Goal: Task Accomplishment & Management: Complete application form

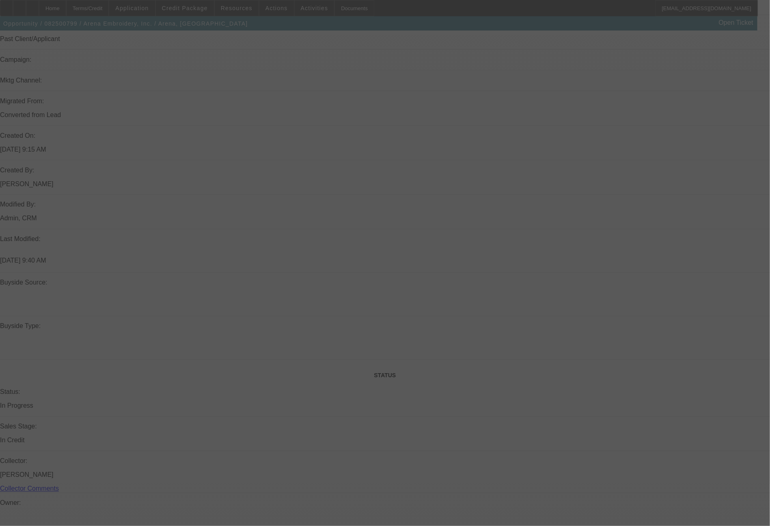
scroll to position [612, 0]
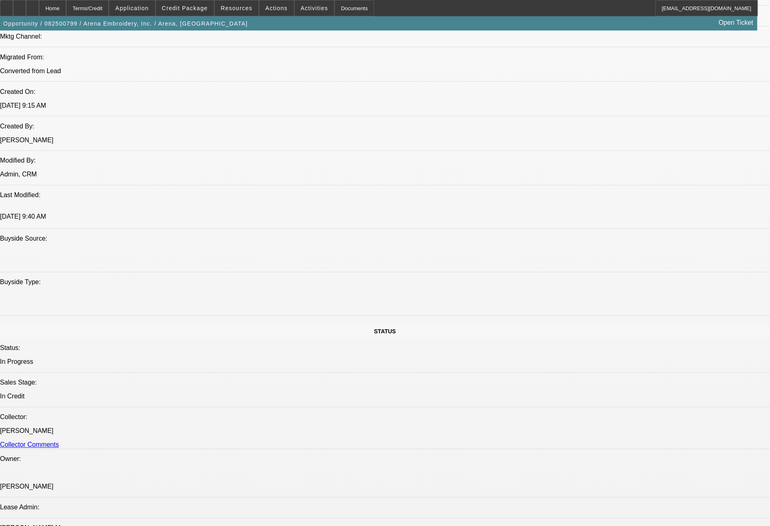
select select "0"
select select "2"
select select "0.1"
select select "0"
select select "2"
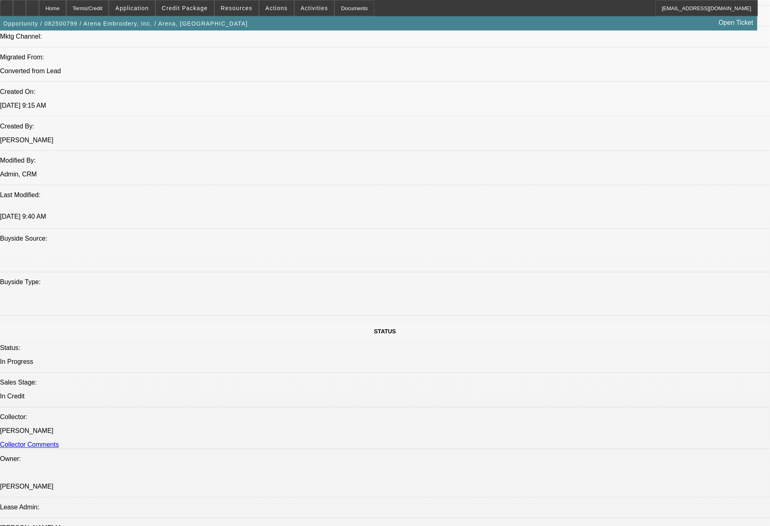
select select "0.1"
select select "1"
select select "2"
select select "4"
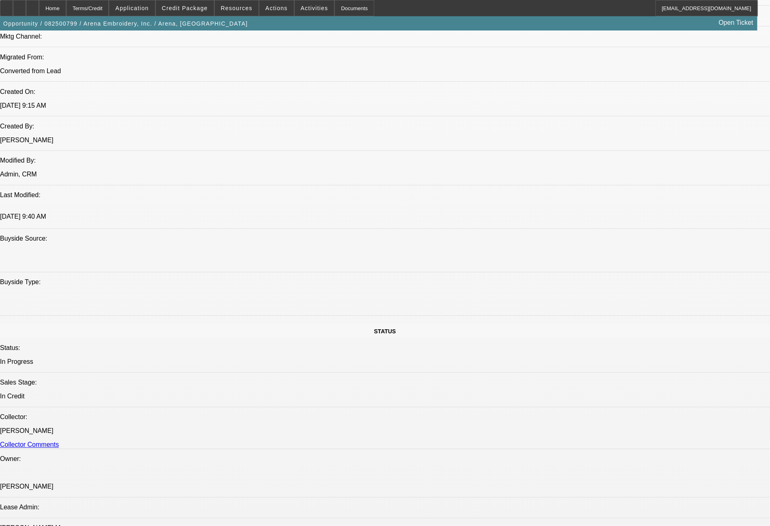
select select "2"
select select "4"
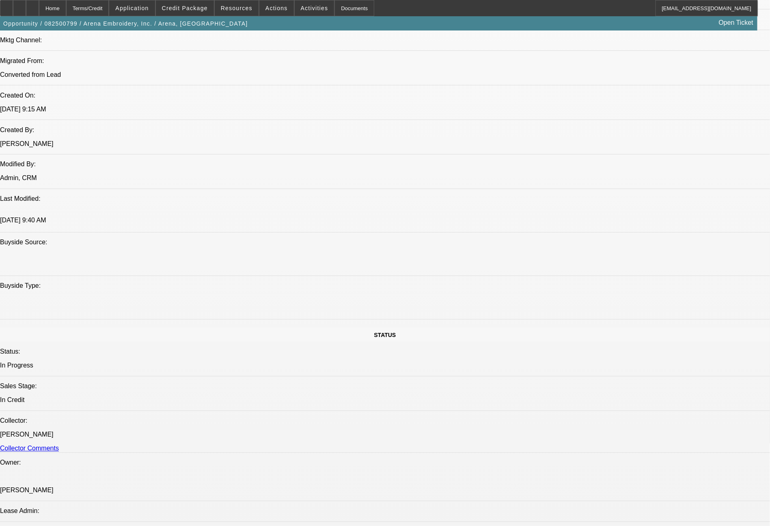
scroll to position [1068, 0]
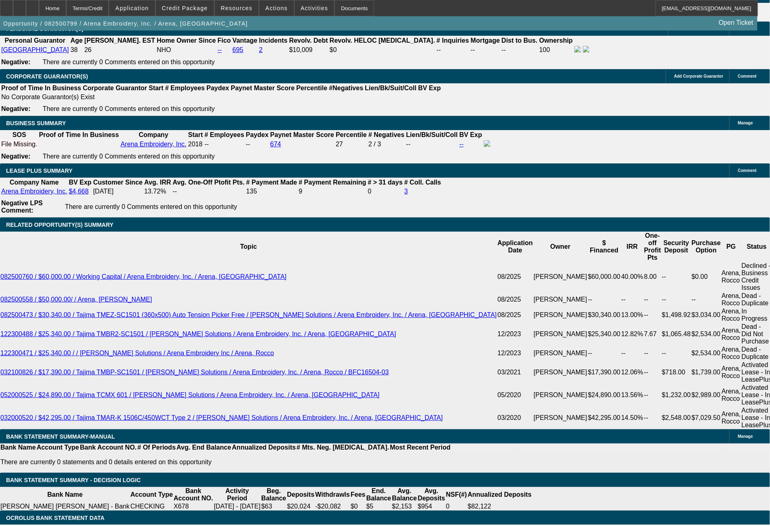
scroll to position [1287, 0]
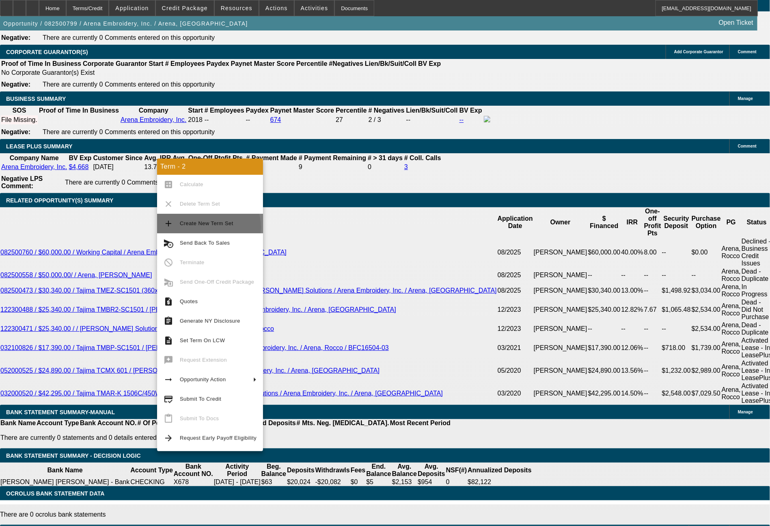
click at [208, 227] on span "Create New Term Set" at bounding box center [218, 223] width 77 height 10
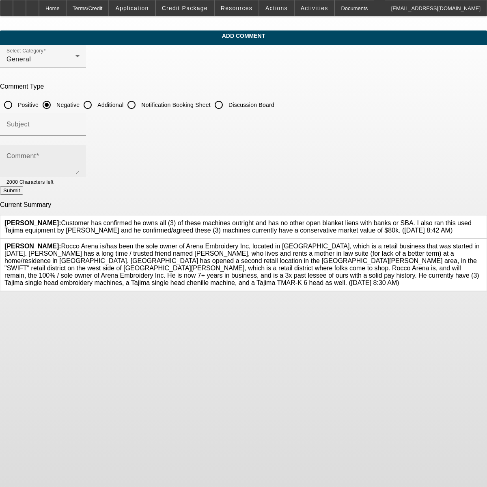
click at [96, 102] on input "Additional" at bounding box center [88, 105] width 16 height 16
radio input "true"
click at [80, 152] on div "Comment" at bounding box center [42, 161] width 73 height 32
click at [80, 162] on textarea "Customer just looking for some cash to bridge the gap over the next few months,…" at bounding box center [42, 163] width 73 height 19
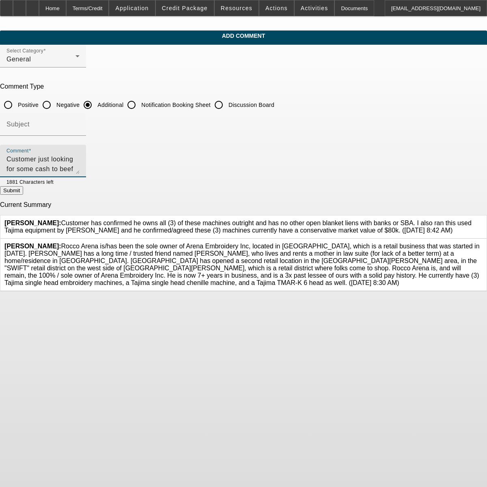
type textarea "Customer just looking for some cash to beef up his reserves, as his cash is les…"
click at [23, 189] on button "Submit" at bounding box center [11, 190] width 23 height 9
radio input "true"
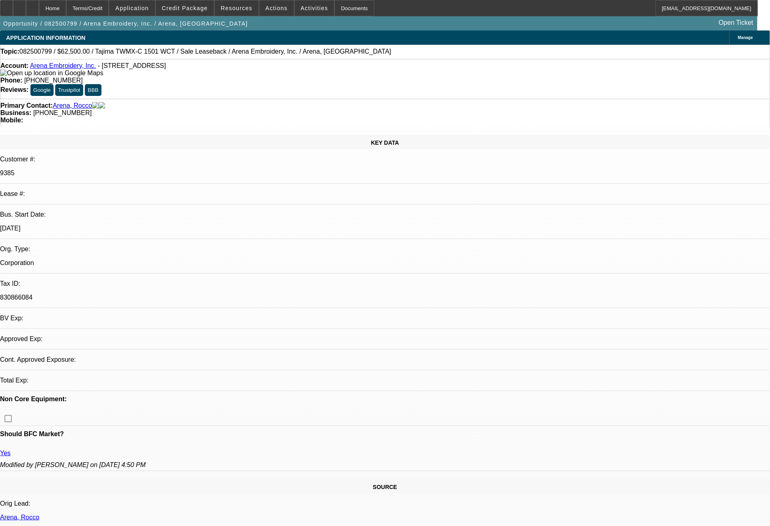
select select "0"
select select "2"
select select "0.1"
select select "4"
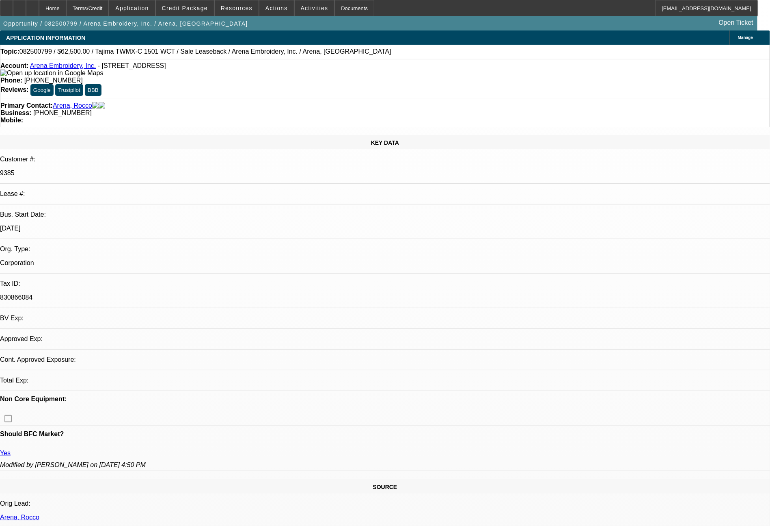
select select "0"
select select "2"
select select "0.1"
select select "4"
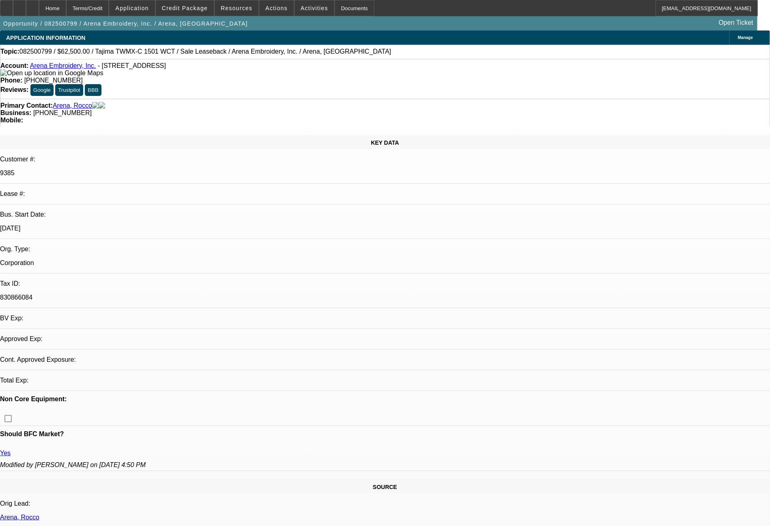
select select "0"
select select "2"
select select "0.1"
select select "4"
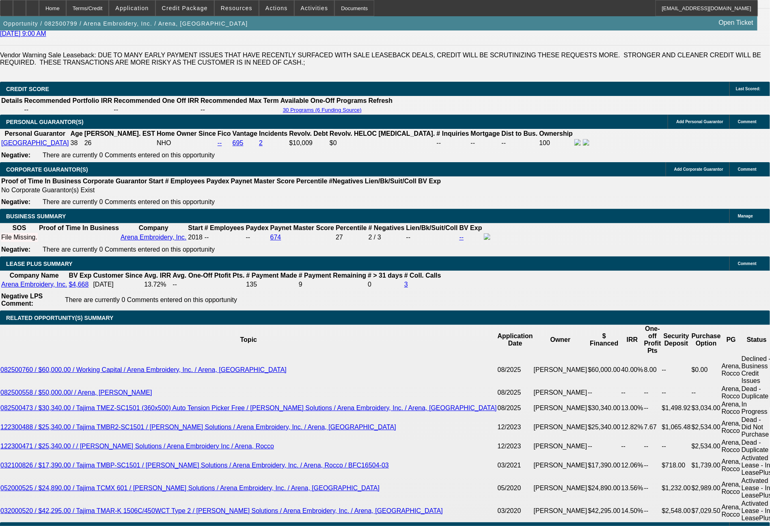
scroll to position [1210, 0]
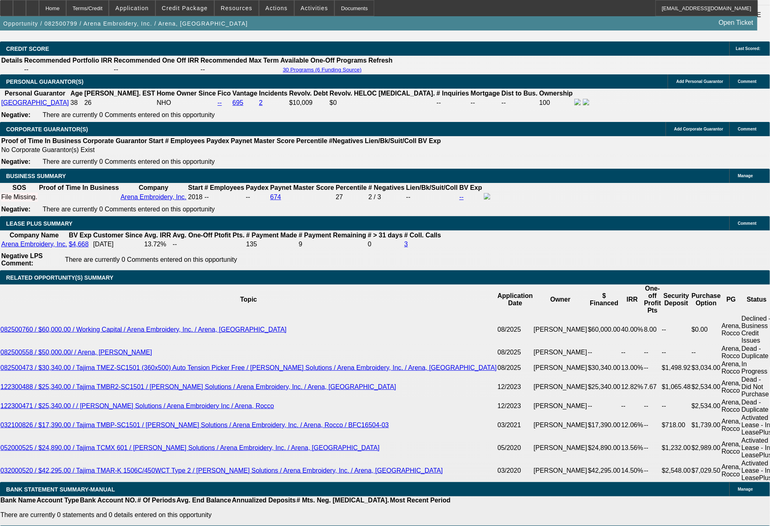
drag, startPoint x: 157, startPoint y: 345, endPoint x: 188, endPoint y: 348, distance: 30.6
type input "3"
type input "UNKNOWN"
type input "$21,184.27"
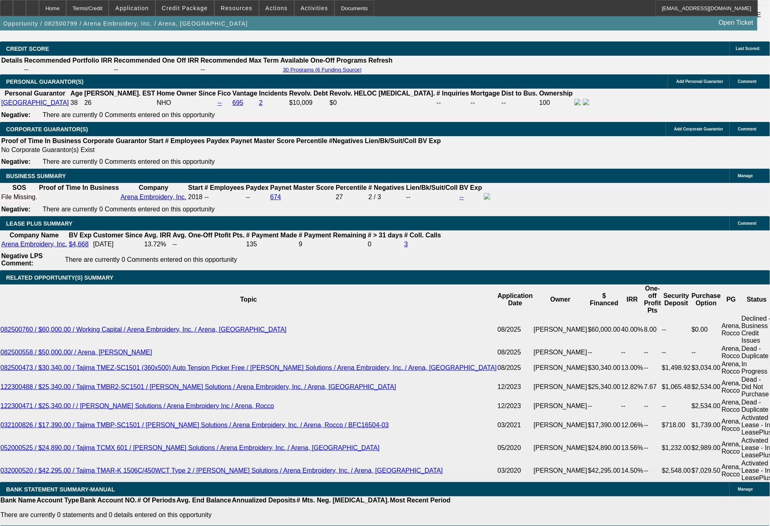
type input "$42,368.54"
type input "36"
type input "$2,014.72"
type input "$4,029.44"
type input "36"
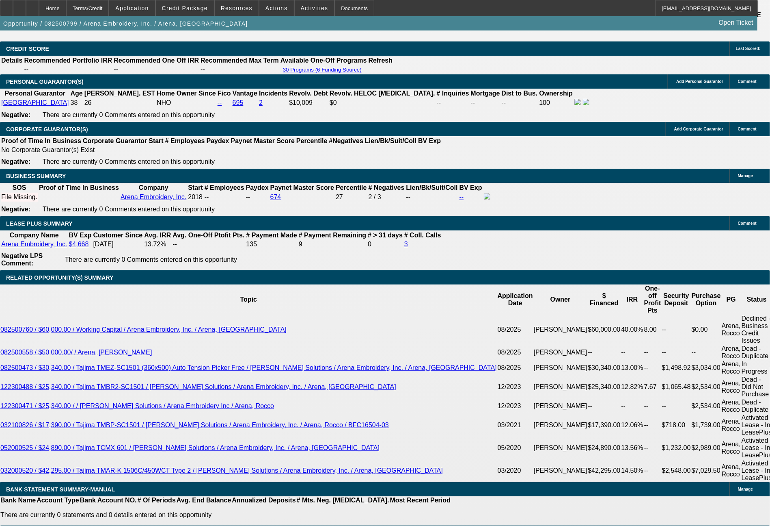
drag, startPoint x: 123, startPoint y: 345, endPoint x: 169, endPoint y: 350, distance: 45.7
type input "1"
type input "$2.00"
type input "1997"
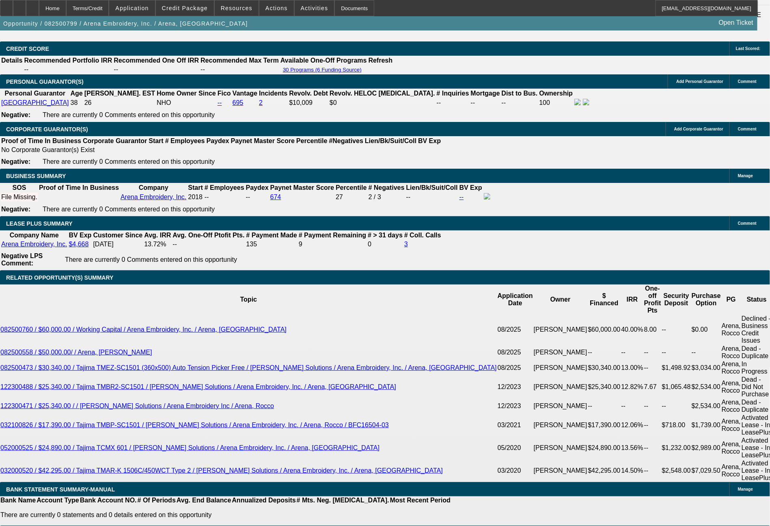
type input "9.3"
type input "$3,994.00"
type input "$1,997.00"
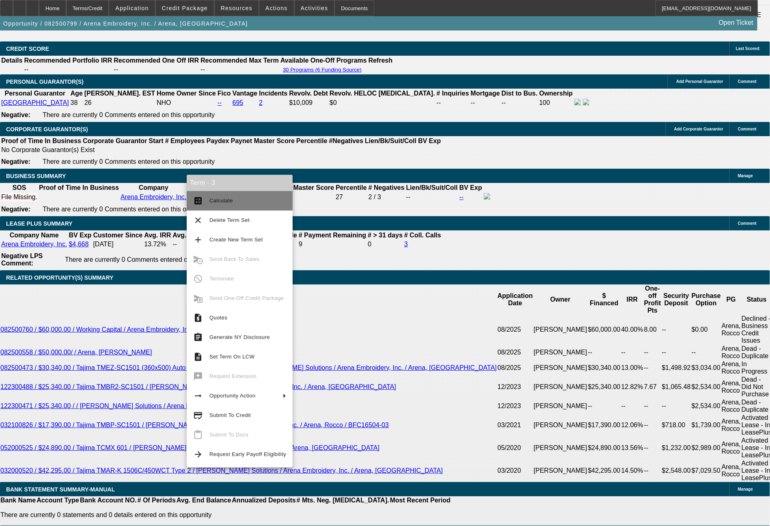
click at [220, 208] on button "calculate Calculate" at bounding box center [240, 200] width 106 height 19
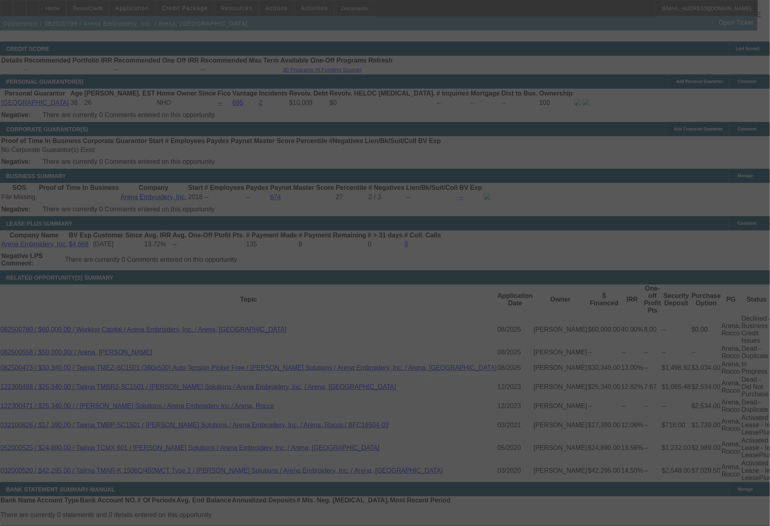
select select "0"
select select "2"
select select "0.1"
select select "4"
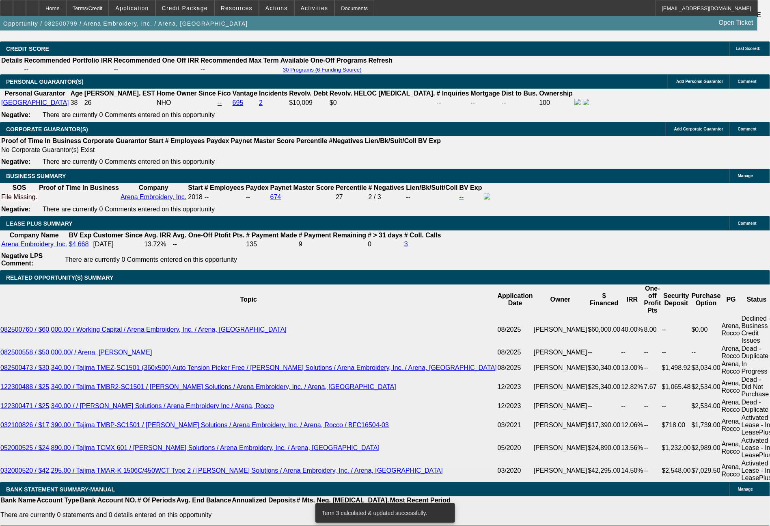
drag, startPoint x: 145, startPoint y: 282, endPoint x: 187, endPoint y: 285, distance: 41.6
type input "$16,000.00"
type input "UNKNOWN"
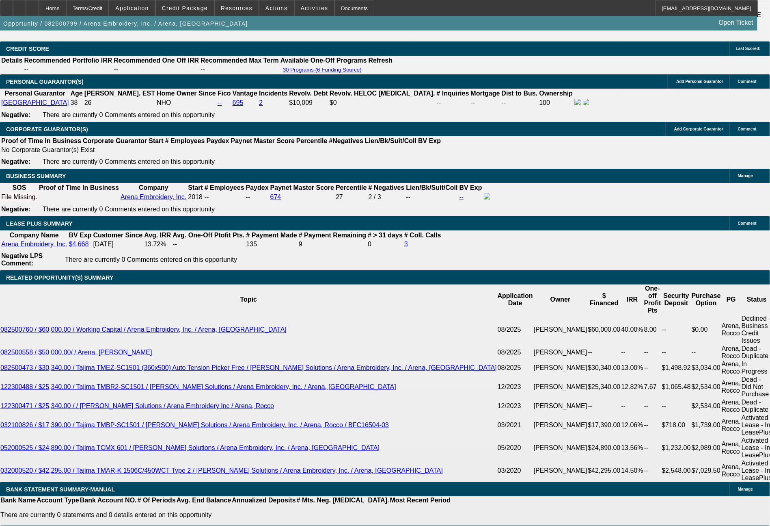
type input "$2,044.92"
type input "$4,089.84"
drag, startPoint x: 116, startPoint y: 344, endPoint x: 158, endPoint y: 347, distance: 41.6
type input "201"
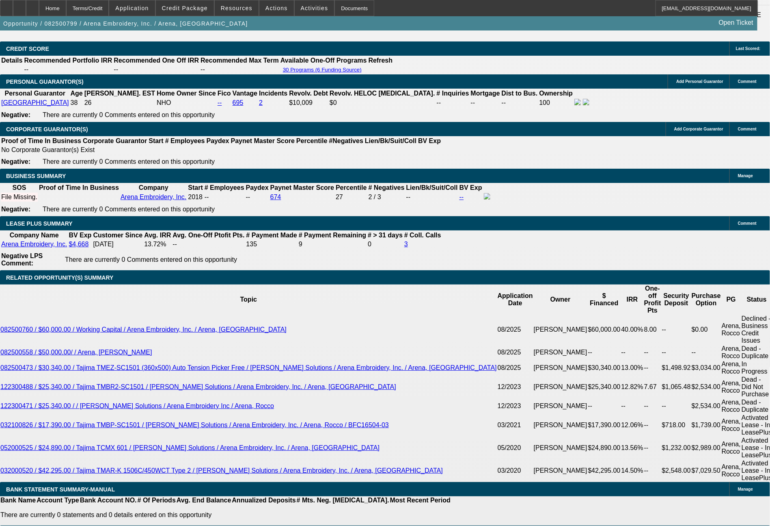
type input "$402.00"
type input "2041"
type input "9.2"
type input "$4,082.00"
type input "$2,041.00"
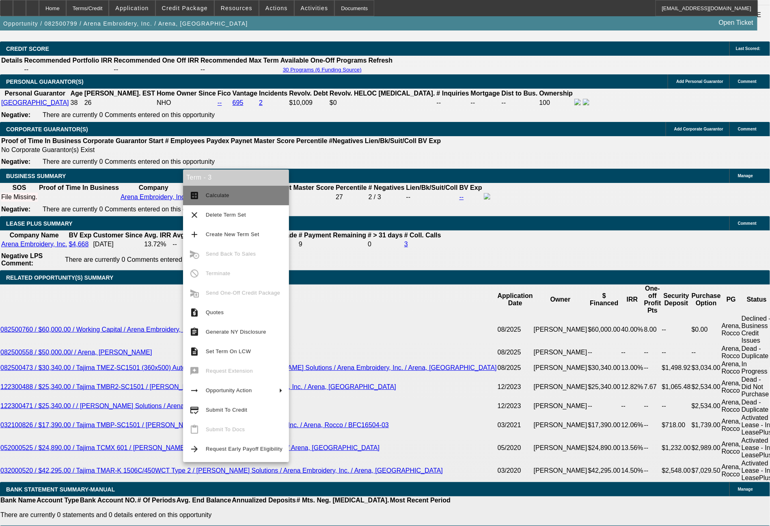
click at [232, 194] on span "Calculate" at bounding box center [244, 195] width 77 height 10
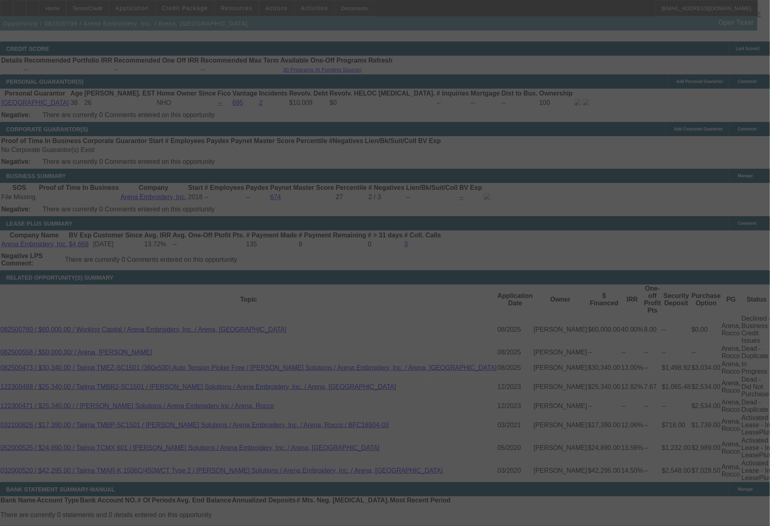
select select "0"
select select "2"
select select "0.1"
select select "4"
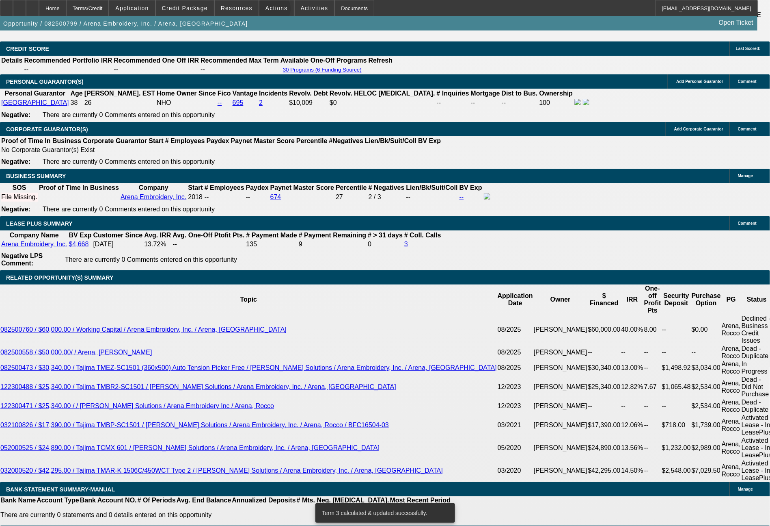
click at [270, 11] on span "Actions" at bounding box center [277, 8] width 22 height 6
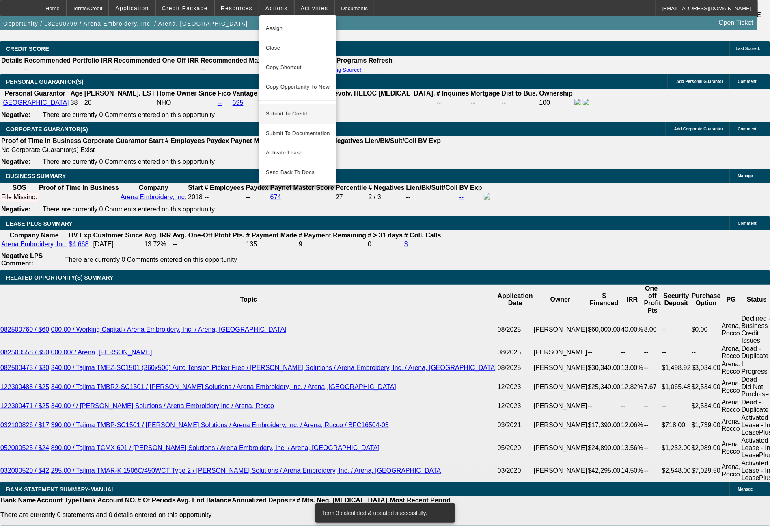
click at [301, 109] on span "Submit To Credit" at bounding box center [298, 114] width 64 height 10
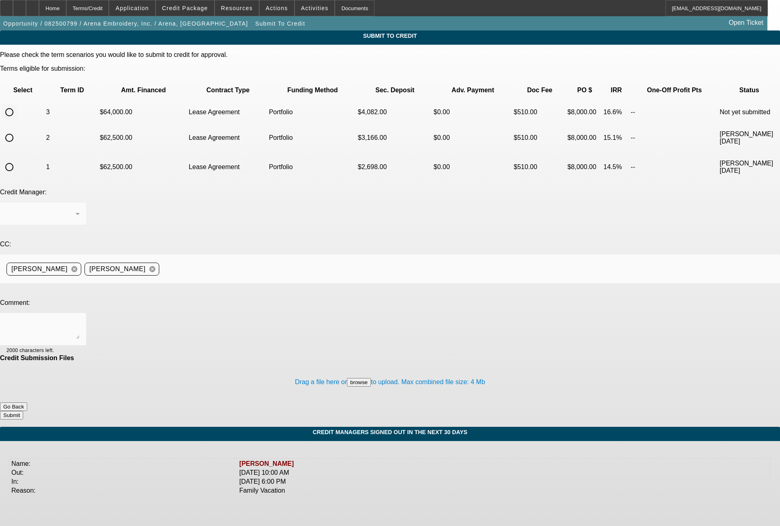
click at [17, 104] on input "radio" at bounding box center [9, 112] width 16 height 16
radio input "true"
click at [76, 209] on div at bounding box center [40, 214] width 69 height 10
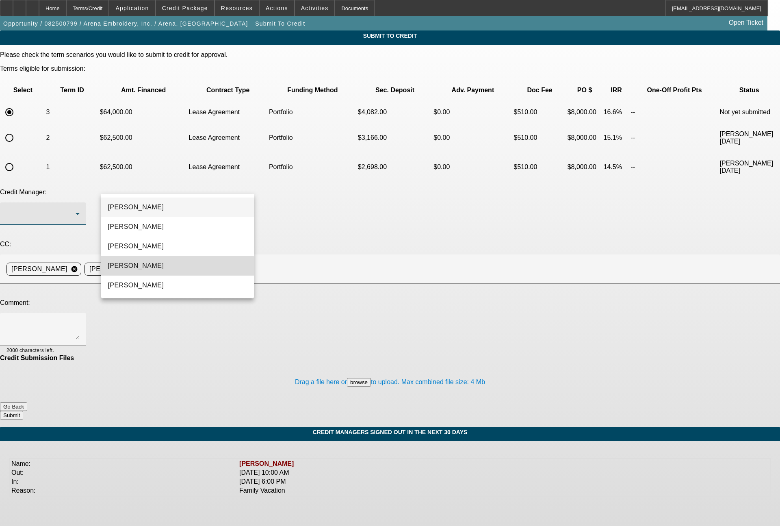
click at [152, 266] on mat-option "Magner, Bill" at bounding box center [177, 265] width 153 height 19
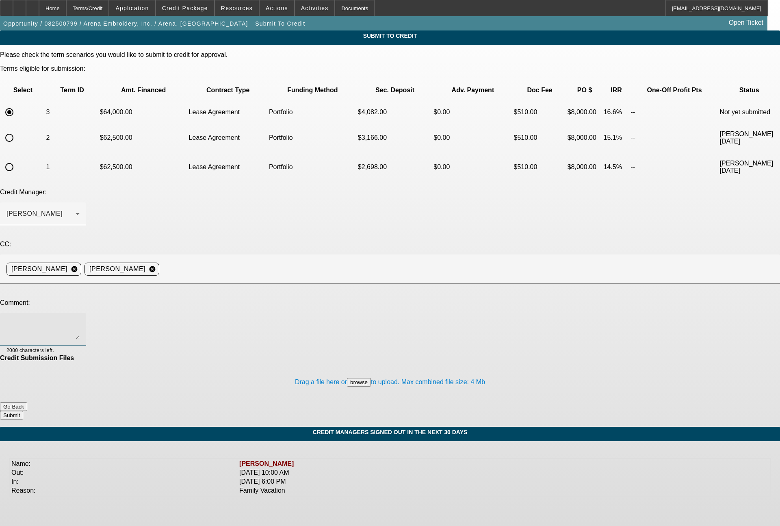
click at [80, 319] on textarea at bounding box center [42, 328] width 73 height 19
type textarea "36 month term set"
click at [23, 411] on button "Submit" at bounding box center [11, 415] width 23 height 9
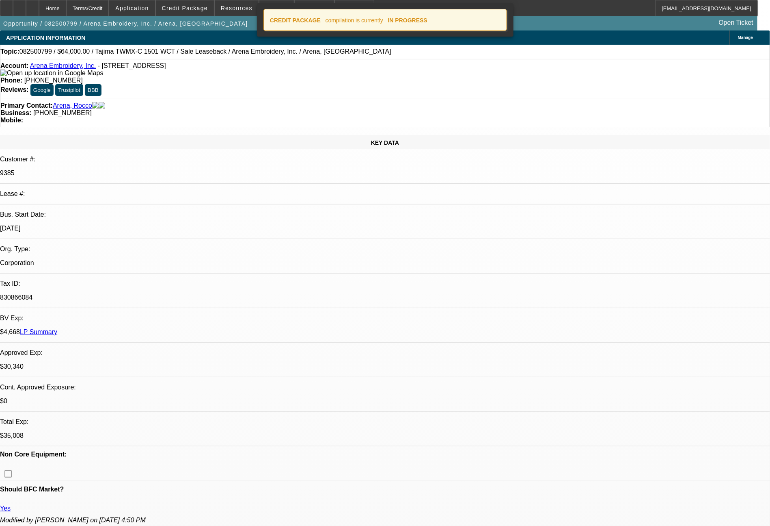
select select "0"
select select "2"
select select "0.1"
select select "4"
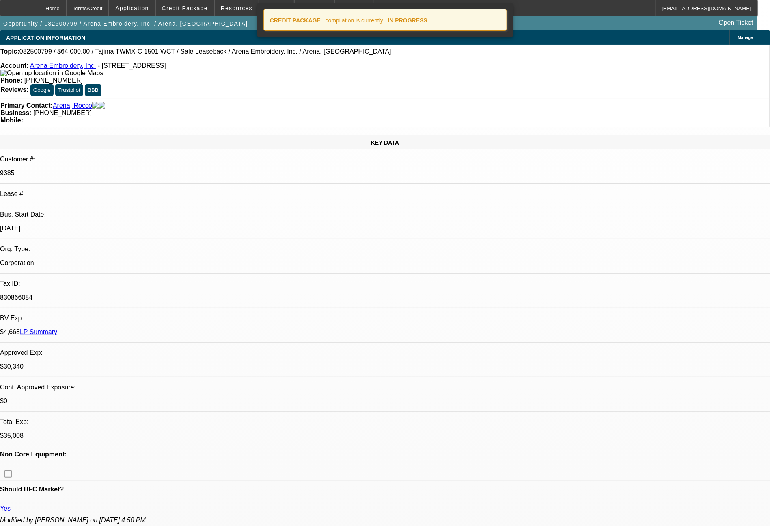
select select "0"
select select "2"
select select "0.1"
select select "4"
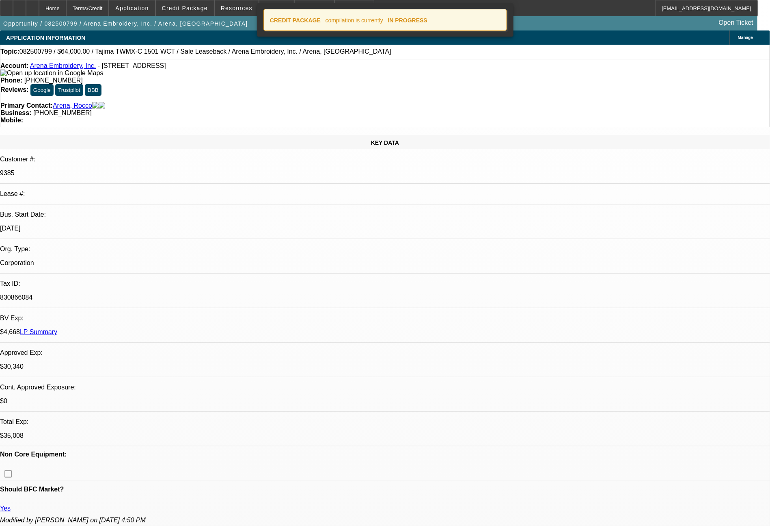
select select "0"
select select "2"
select select "0.1"
select select "4"
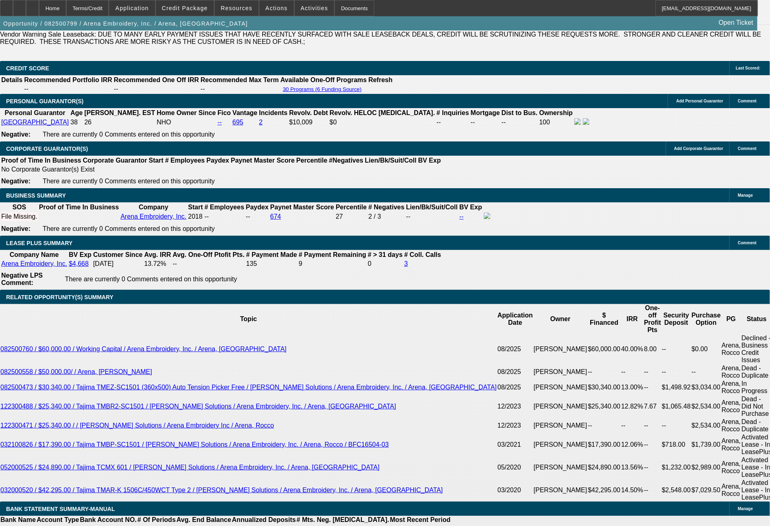
scroll to position [1203, 0]
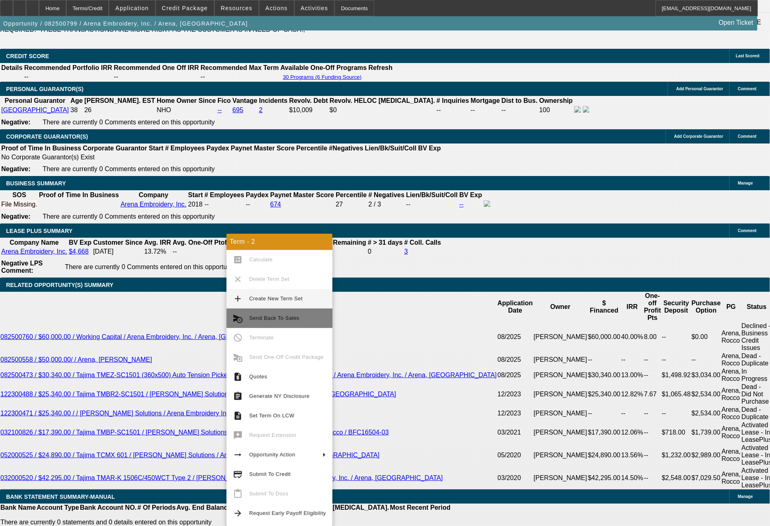
click at [275, 318] on span "Send Back To Sales" at bounding box center [274, 318] width 50 height 6
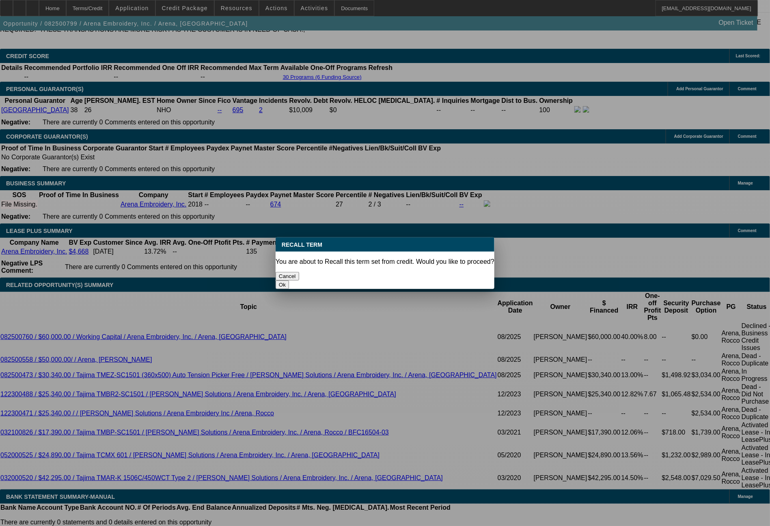
scroll to position [0, 0]
click at [289, 280] on button "Ok" at bounding box center [282, 284] width 13 height 9
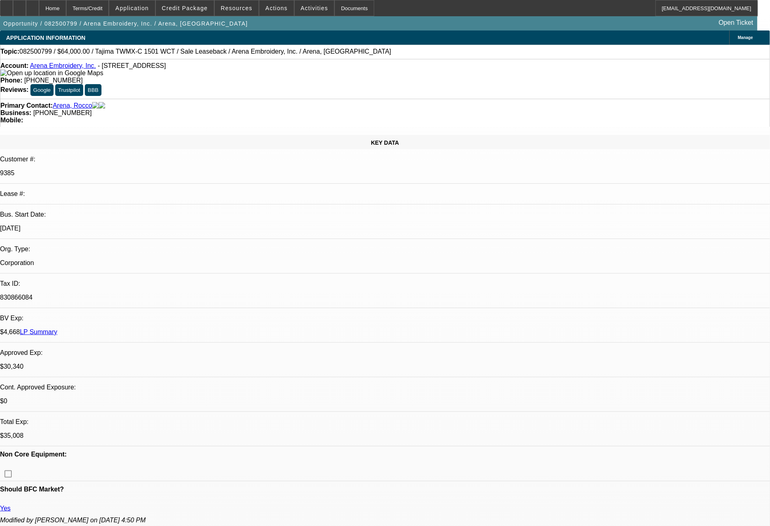
type textarea "adjusting terms"
select select "0"
select select "2"
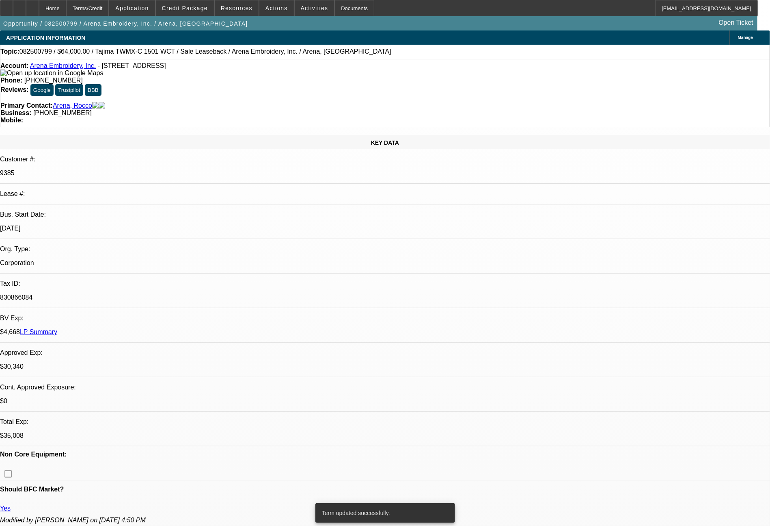
select select "2"
select select "0.1"
select select "4"
select select "0"
select select "2"
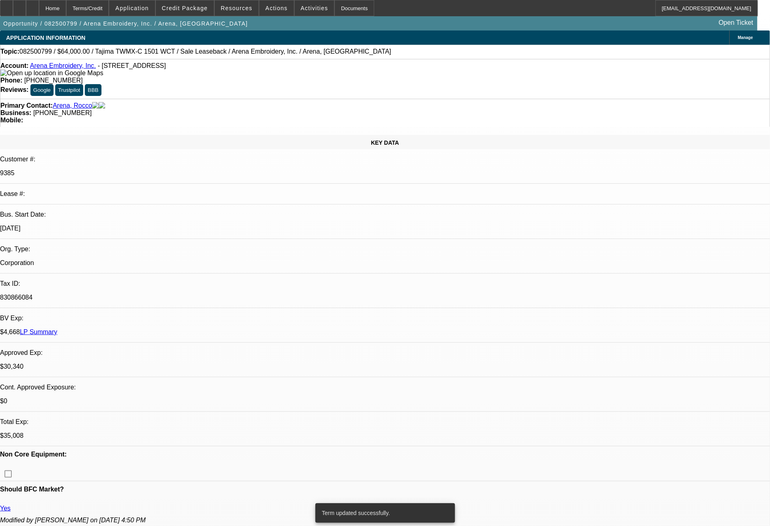
select select "2"
select select "0.1"
select select "4"
select select "0"
select select "2"
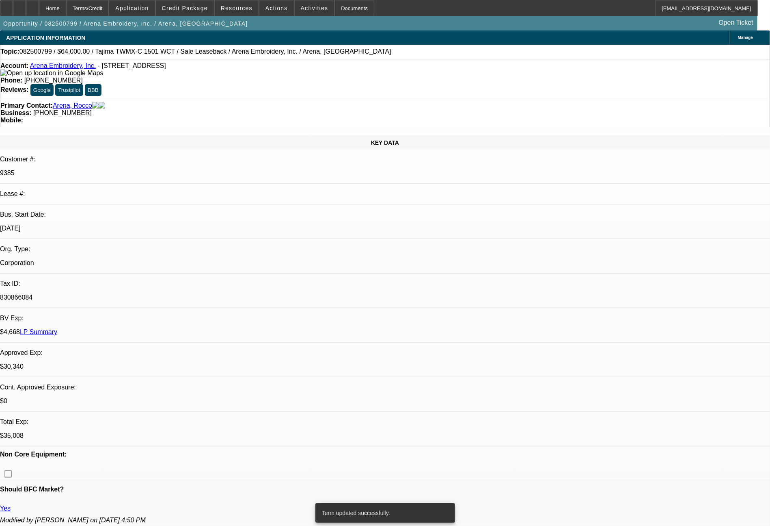
select select "2"
select select "0.1"
select select "4"
select select "0"
select select "2"
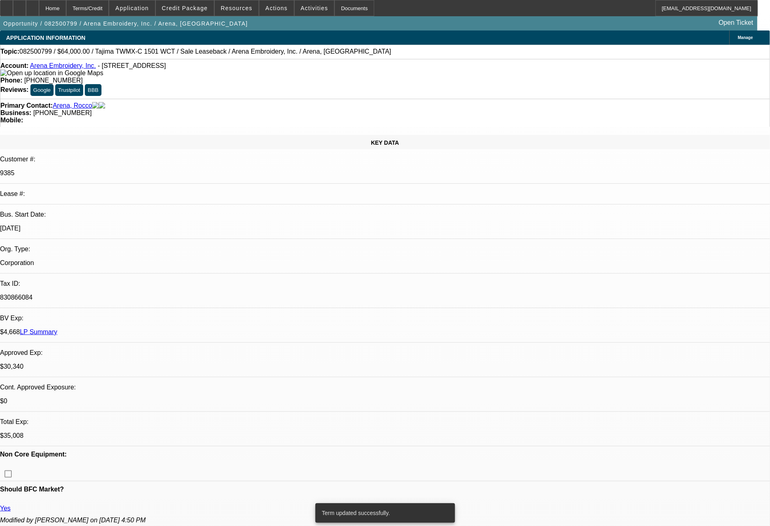
select select "2"
select select "0.1"
select select "4"
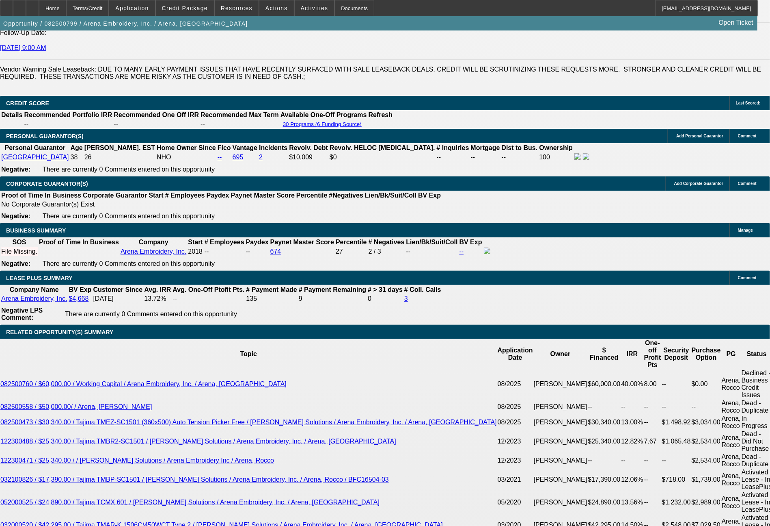
scroll to position [1196, 0]
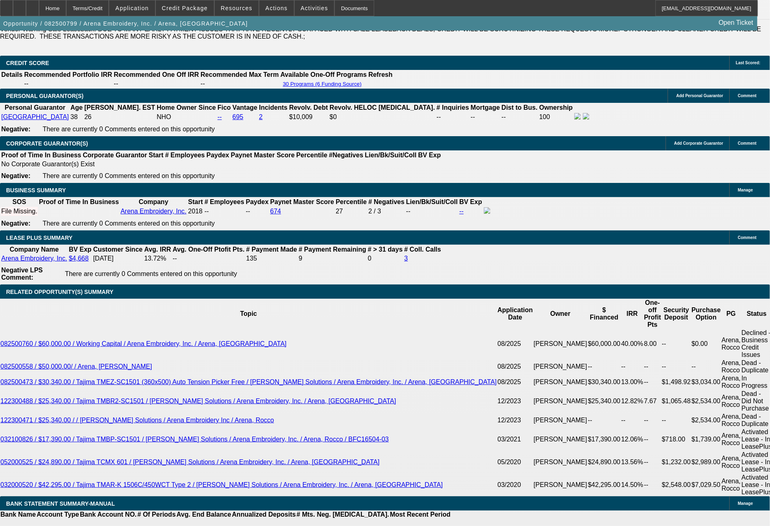
drag, startPoint x: 144, startPoint y: 294, endPoint x: 189, endPoint y: 293, distance: 45.5
type input "$17,000.00"
type input "UNKNOWN"
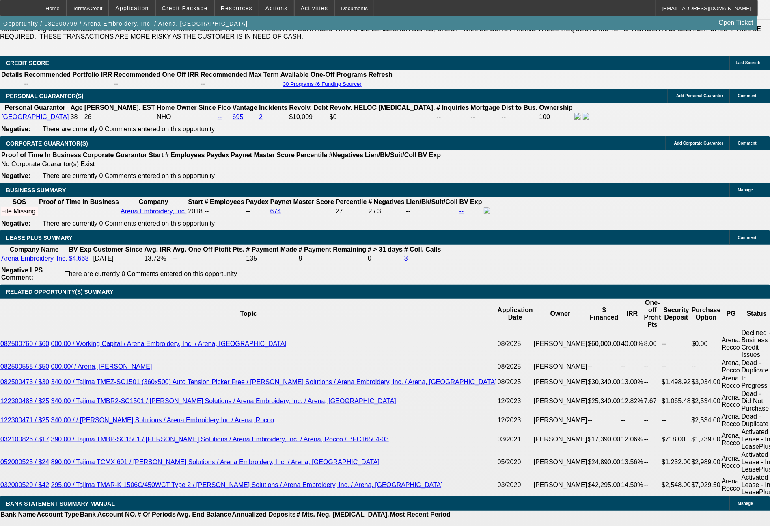
type input "$1,595.68"
type input "$3,191.36"
drag, startPoint x: 116, startPoint y: 357, endPoint x: 162, endPoint y: 358, distance: 46.7
type input "1"
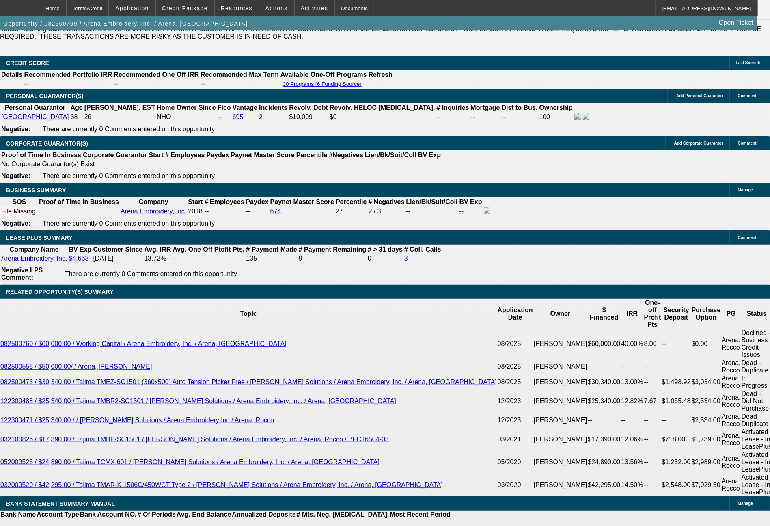
type input "$2.00"
type input "1596"
type input "9.9"
type input "$3,192.00"
type input "$1,596.00"
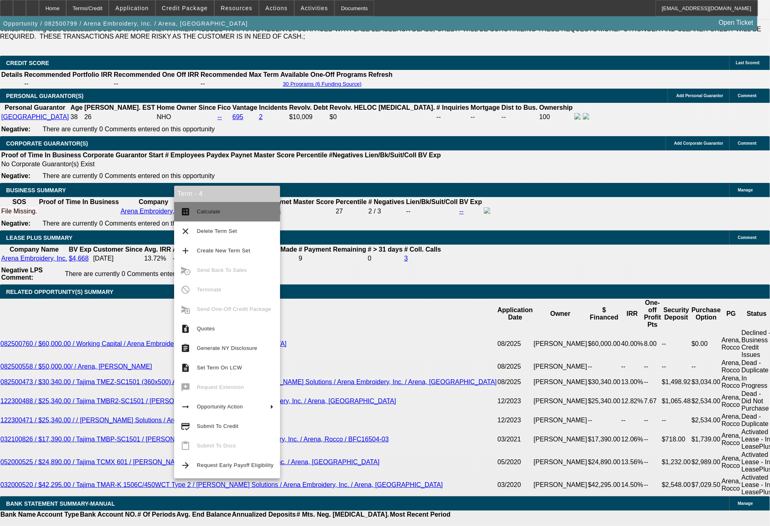
click at [217, 211] on span "Calculate" at bounding box center [209, 211] width 24 height 6
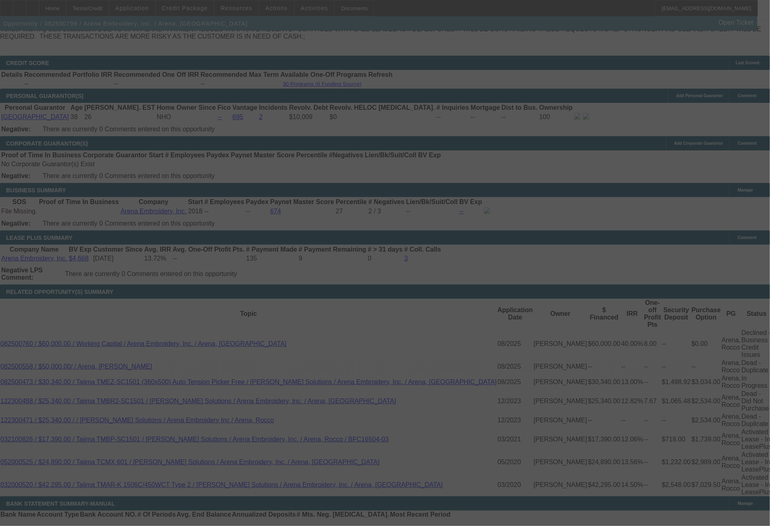
select select "0"
select select "2"
select select "0.1"
select select "4"
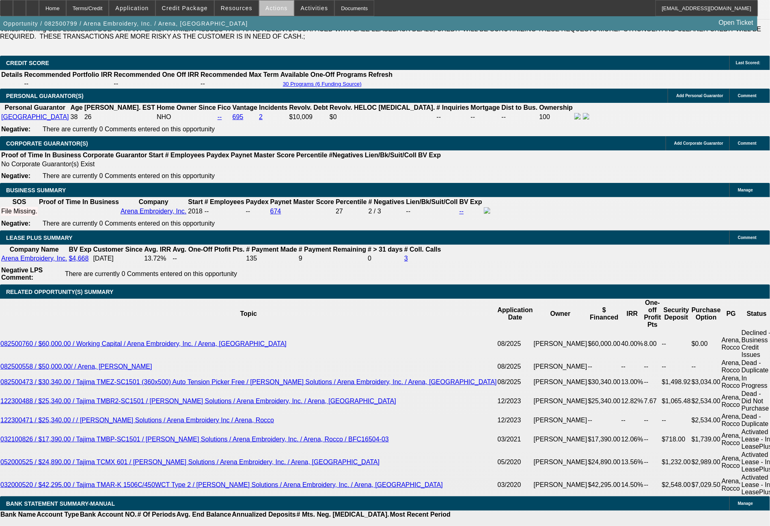
click at [279, 11] on span at bounding box center [277, 7] width 35 height 19
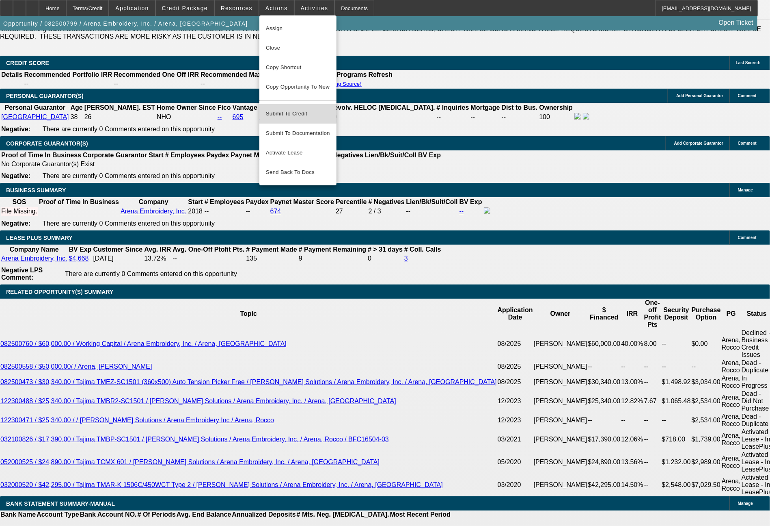
click at [290, 109] on span "Submit To Credit" at bounding box center [298, 114] width 64 height 10
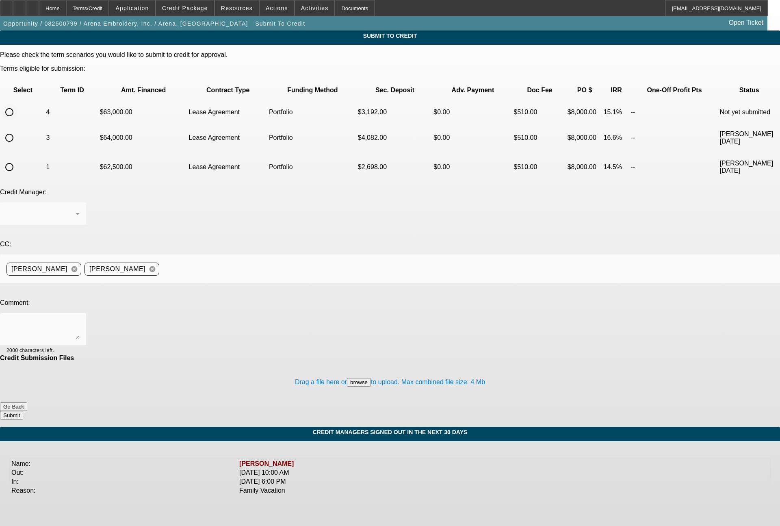
click at [17, 104] on input "radio" at bounding box center [9, 112] width 16 height 16
radio input "true"
click at [76, 209] on div at bounding box center [40, 214] width 69 height 10
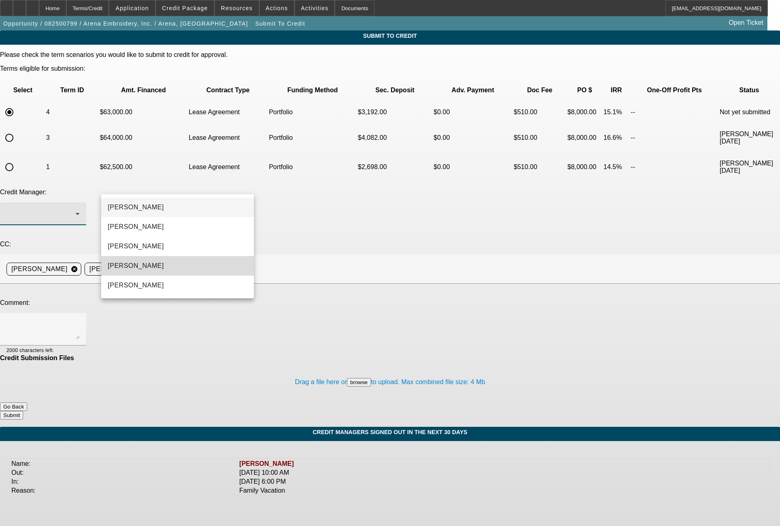
click at [139, 268] on span "Magner, Bill" at bounding box center [136, 266] width 56 height 10
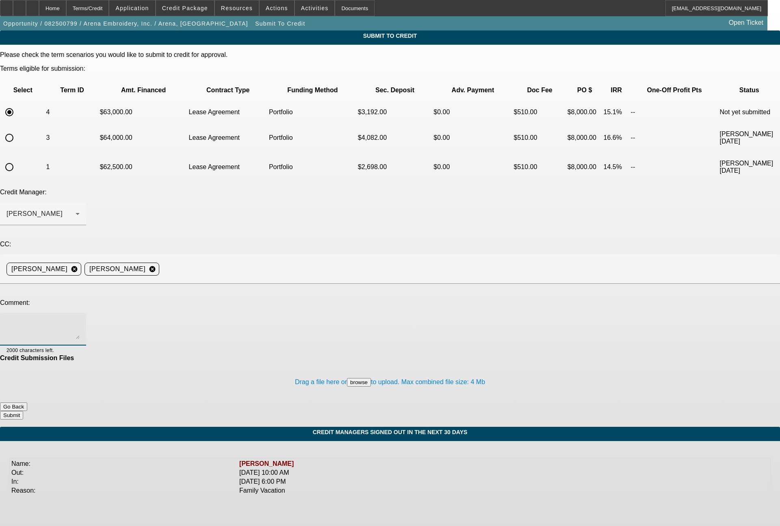
click at [80, 319] on textarea at bounding box center [42, 328] width 73 height 19
type textarea "48 month term set"
click at [23, 411] on button "Submit" at bounding box center [11, 415] width 23 height 9
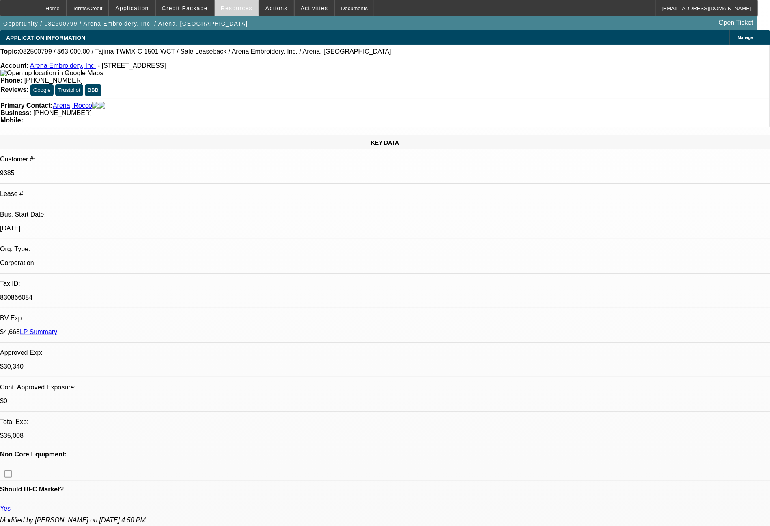
select select "0"
select select "2"
select select "0.1"
select select "4"
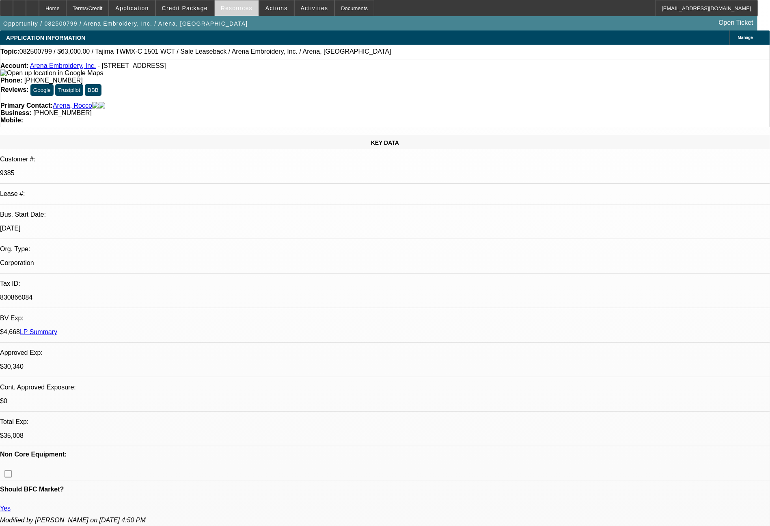
select select "0"
select select "2"
select select "0.1"
select select "4"
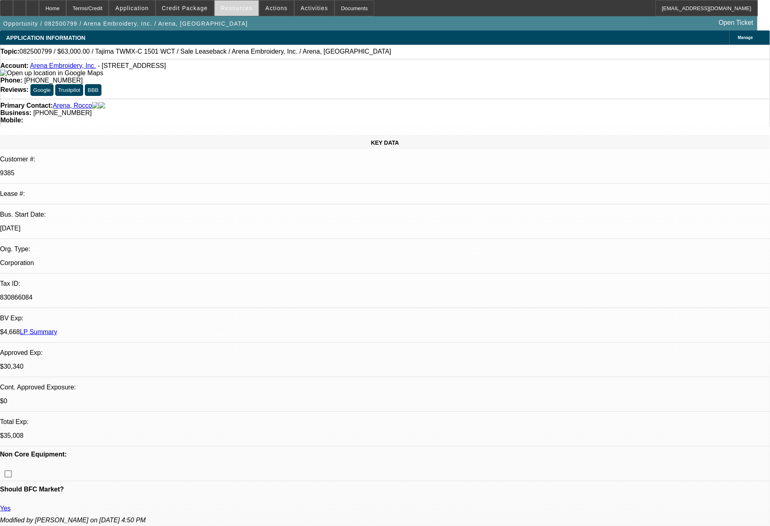
select select "0"
select select "2"
select select "0.1"
select select "4"
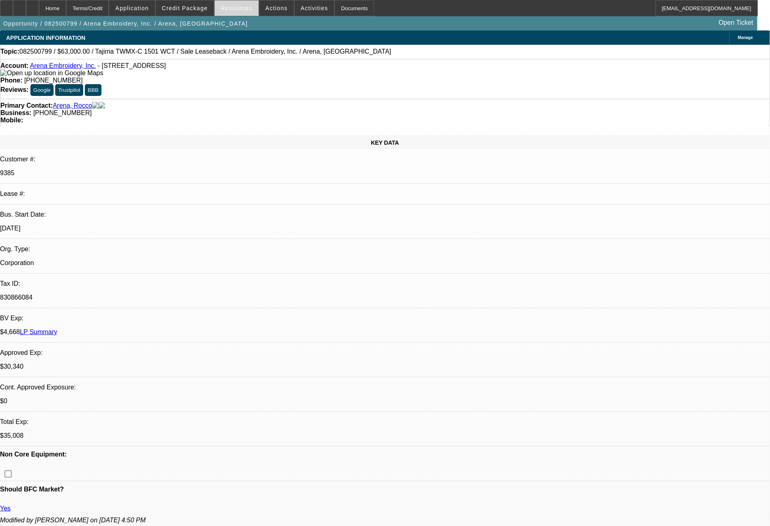
select select "0"
select select "2"
select select "0.1"
select select "4"
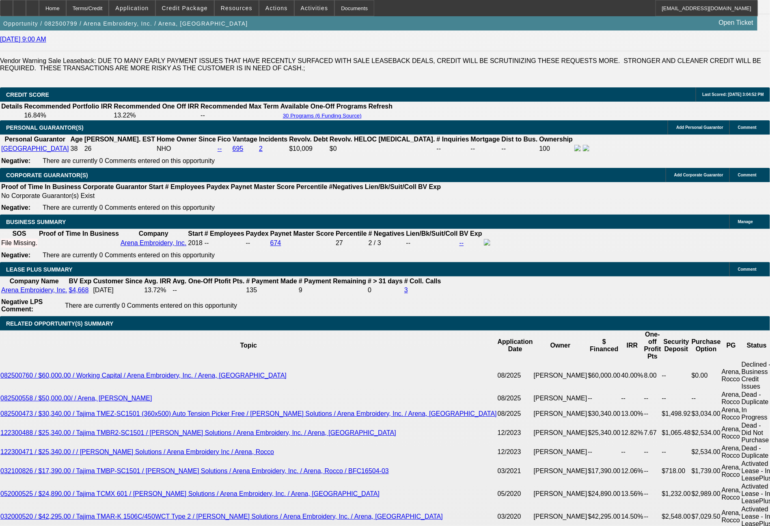
scroll to position [1216, 0]
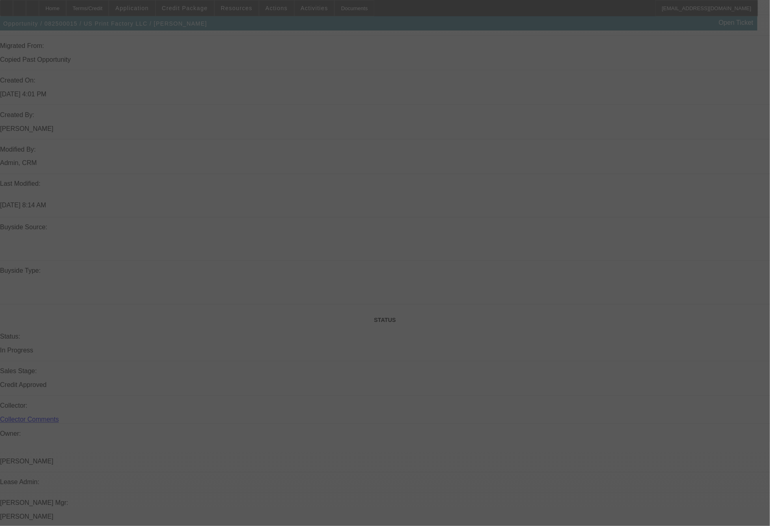
select select "0"
select select "2"
select select "0"
select select "6"
select select "0"
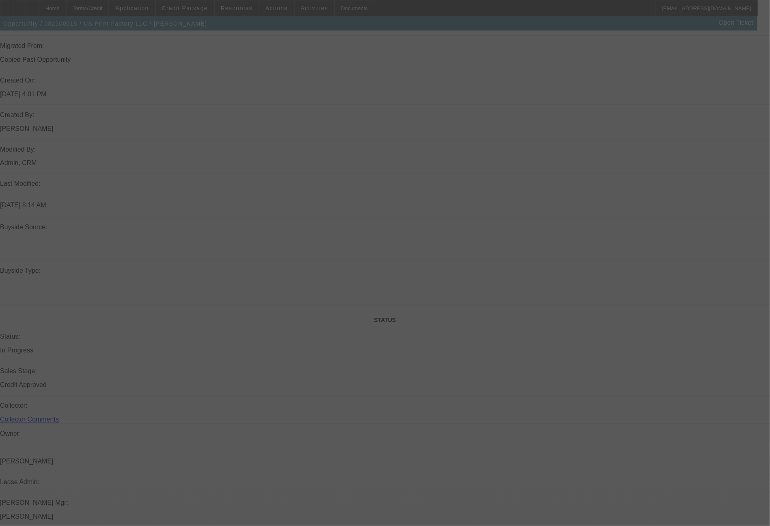
select select "2"
select select "0"
select select "6"
select select "0"
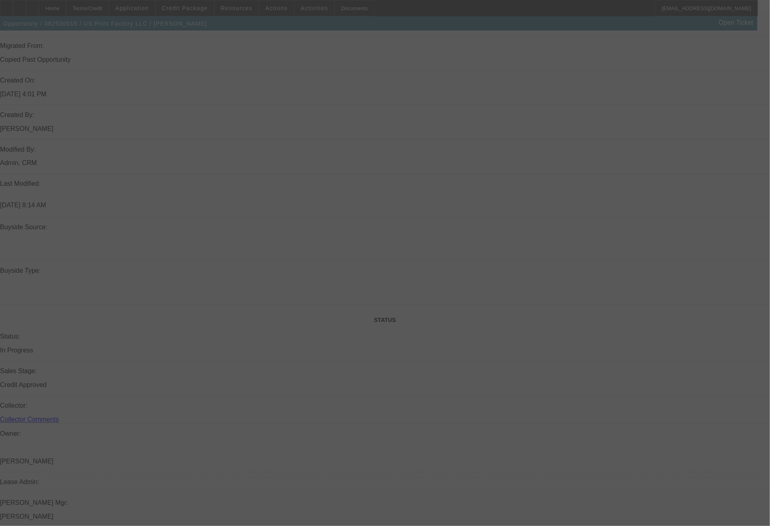
select select "2"
select select "0"
select select "6"
select select "0"
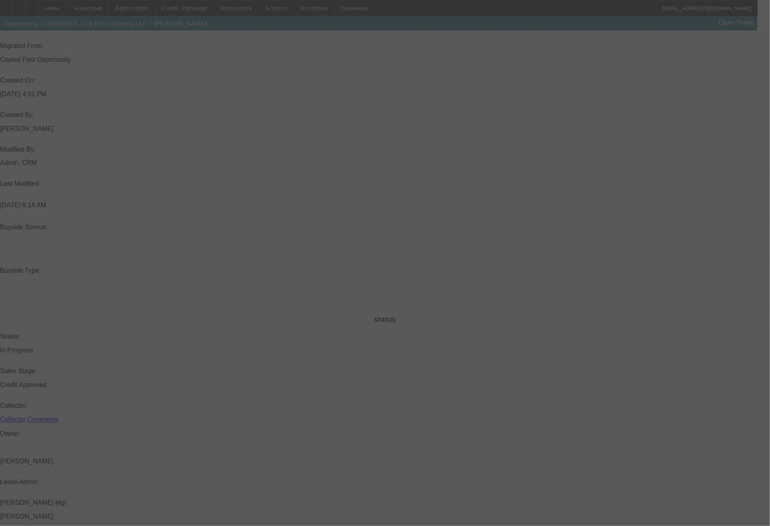
select select "2"
select select "0"
select select "6"
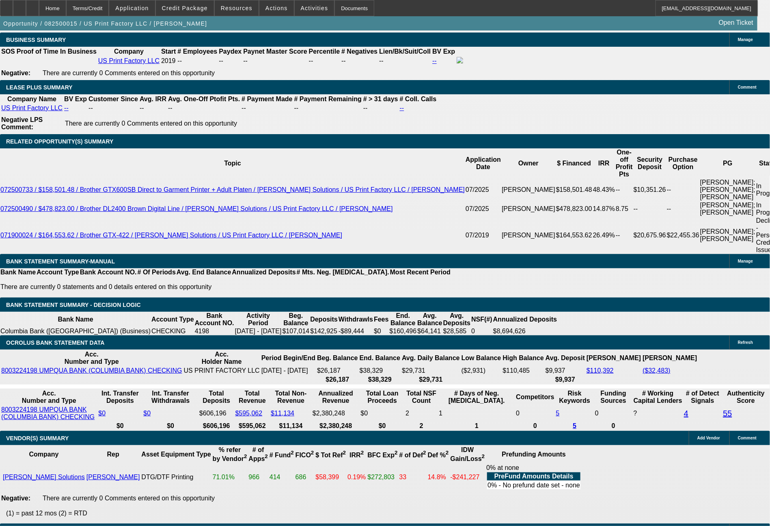
scroll to position [1412, 0]
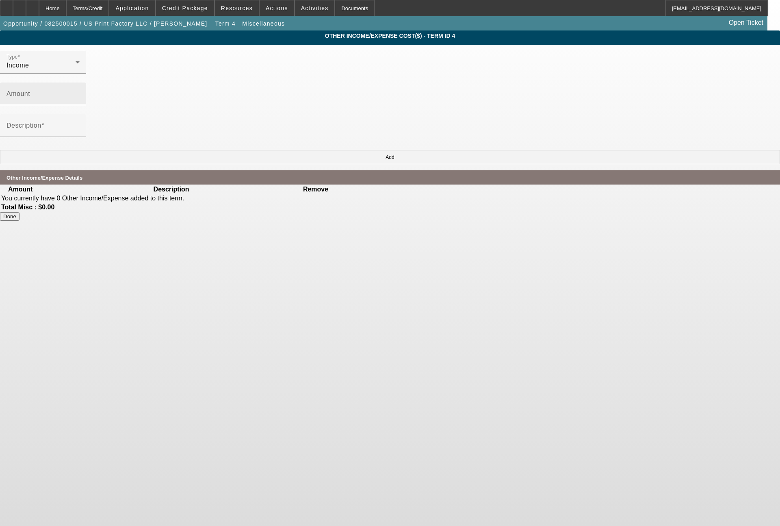
click at [80, 82] on div "Amount" at bounding box center [42, 93] width 73 height 23
type input "$13,376.45"
click at [41, 122] on mat-label "Description" at bounding box center [23, 125] width 35 height 7
click at [80, 124] on input "Description" at bounding box center [42, 129] width 73 height 10
drag, startPoint x: 444, startPoint y: 66, endPoint x: 335, endPoint y: 68, distance: 108.5
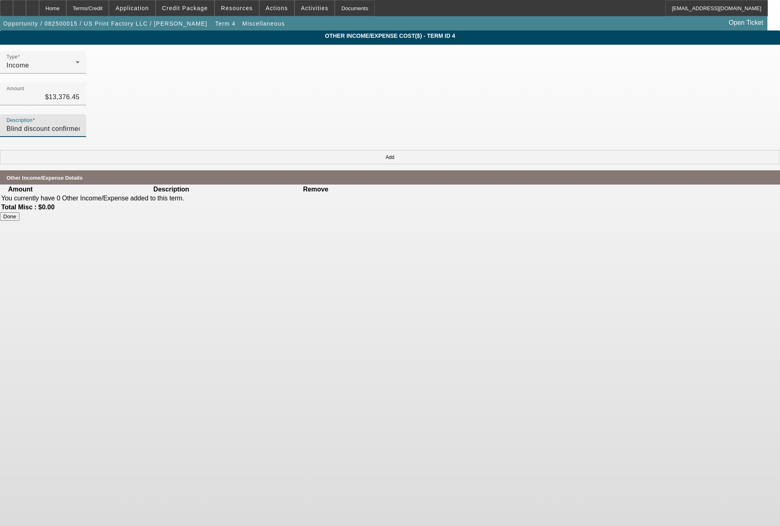
click at [86, 114] on div "Description Blind discount confirmed by [PERSON_NAME] / Brother" at bounding box center [43, 125] width 86 height 23
type input "Blind discount confirmed by [PERSON_NAME] / Brother"
click at [552, 150] on button "Add" at bounding box center [390, 157] width 780 height 14
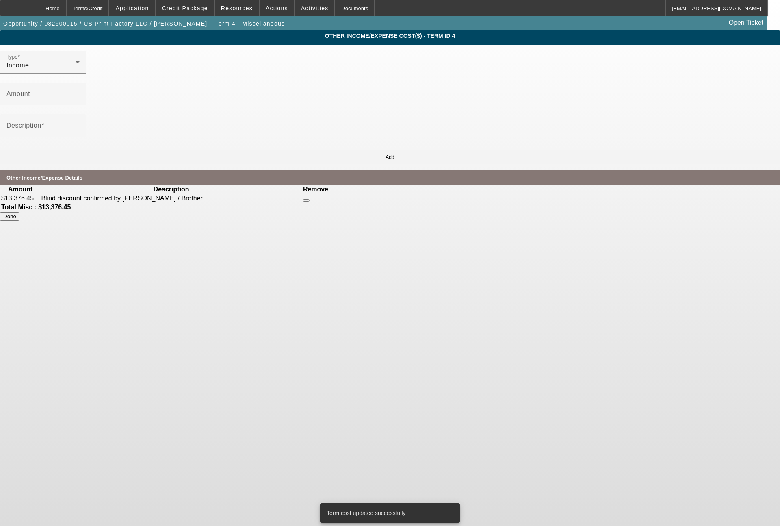
click at [19, 212] on button "Done" at bounding box center [9, 216] width 19 height 9
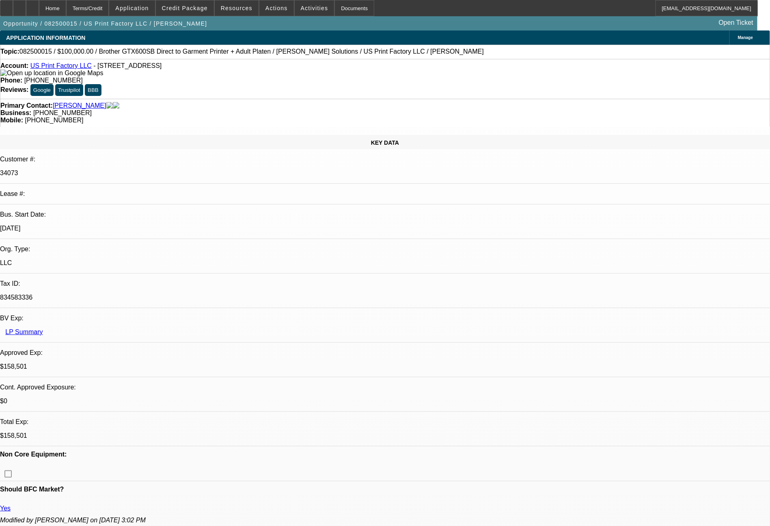
select select "0"
select select "2"
select select "0"
select select "6"
select select "0"
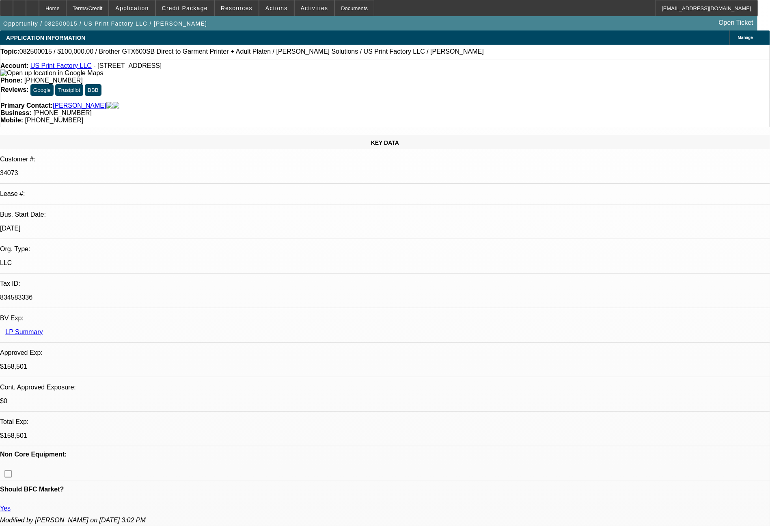
select select "2"
select select "0"
select select "6"
select select "0"
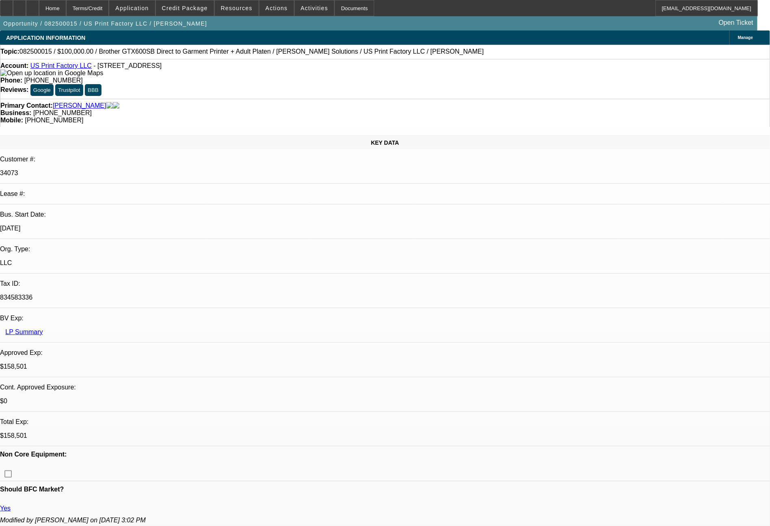
select select "2"
select select "0"
select select "6"
select select "0"
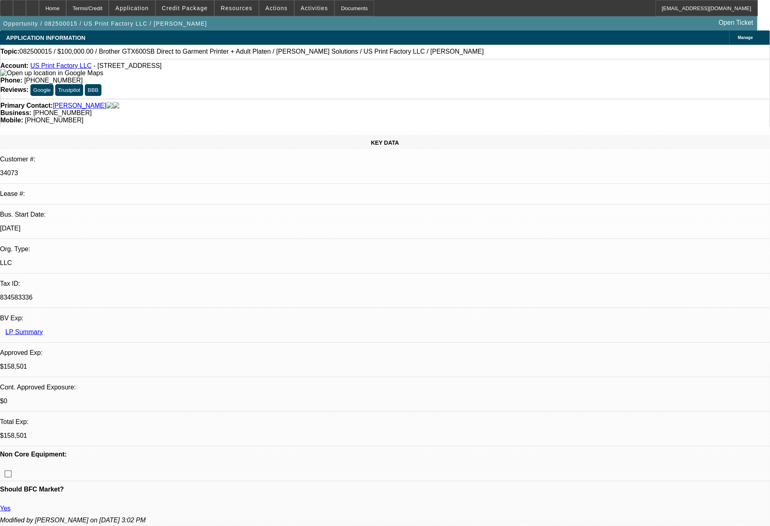
select select "2"
select select "0"
select select "6"
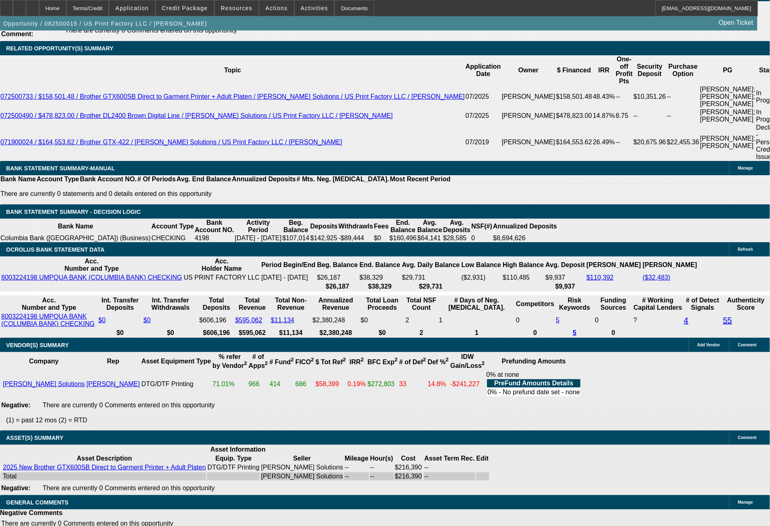
scroll to position [1510, 0]
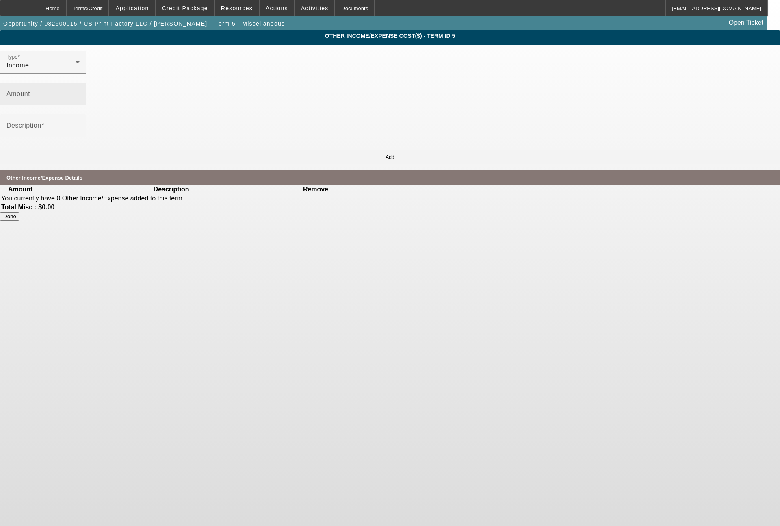
click at [80, 92] on input "Amount" at bounding box center [42, 97] width 73 height 10
type input "$13,376.45"
click at [41, 122] on mat-label "Description" at bounding box center [23, 125] width 35 height 7
click at [80, 124] on input "Description" at bounding box center [42, 129] width 73 height 10
paste input "Blind discount confirmed by [PERSON_NAME] / Brother"
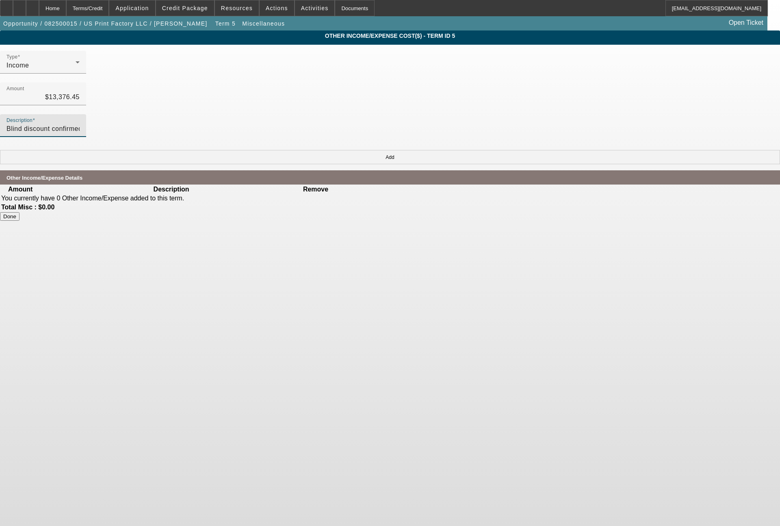
type input "Blind discount confirmed by [PERSON_NAME] / Brother"
click at [535, 150] on button "Add" at bounding box center [390, 157] width 780 height 14
click at [19, 212] on button "Done" at bounding box center [9, 216] width 19 height 9
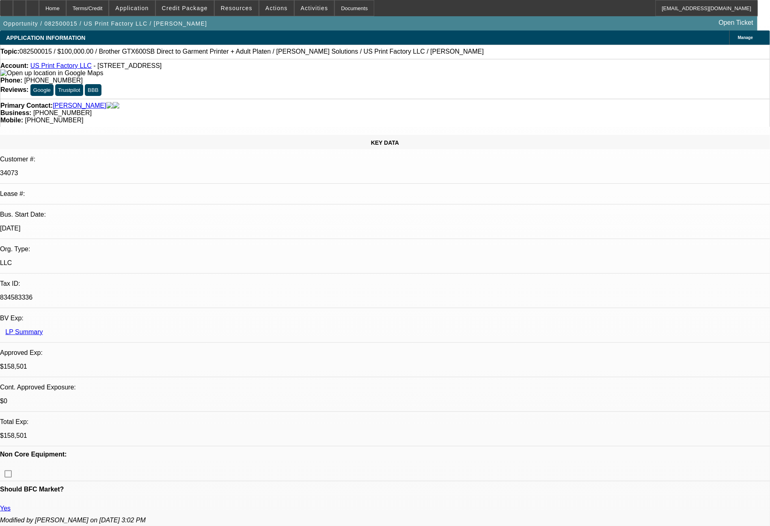
select select "0"
select select "2"
select select "0"
select select "6"
select select "0"
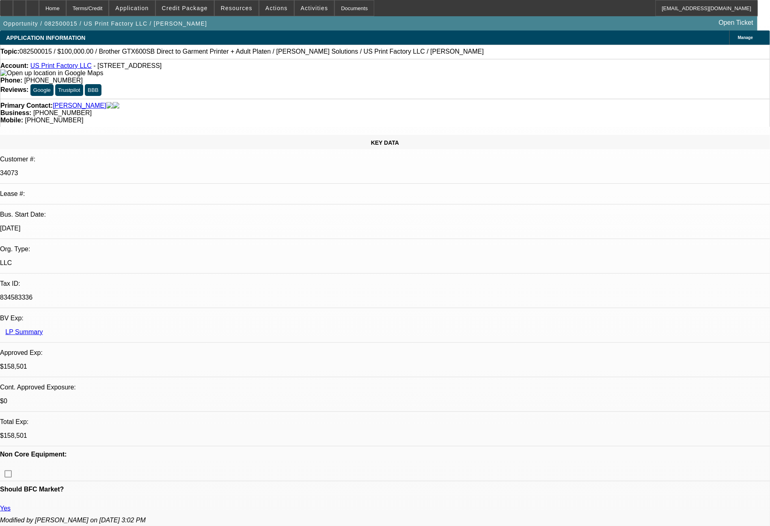
select select "2"
select select "0"
select select "6"
select select "0"
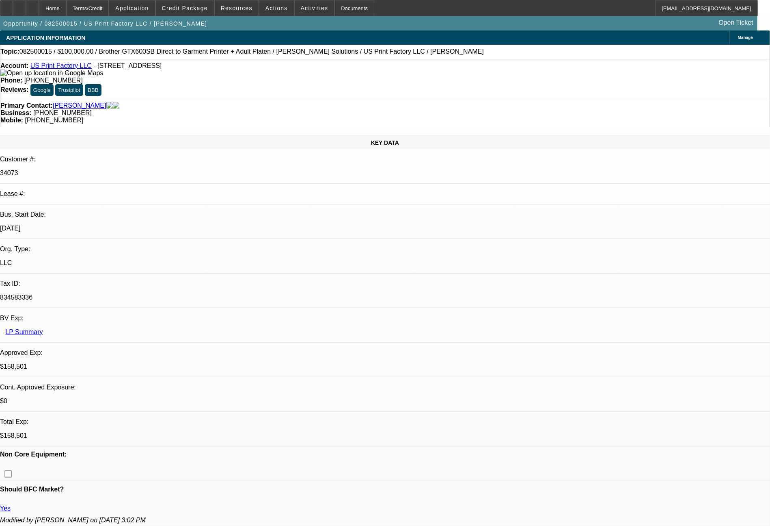
select select "2"
select select "0"
select select "6"
select select "0"
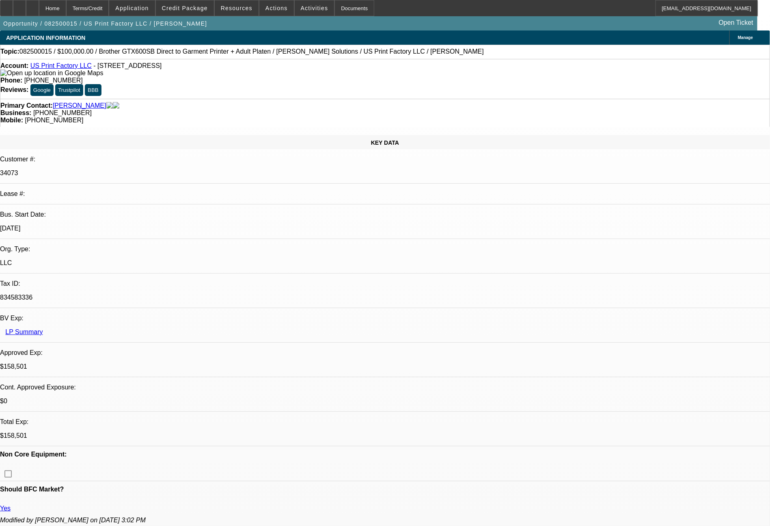
select select "2"
select select "0"
select select "6"
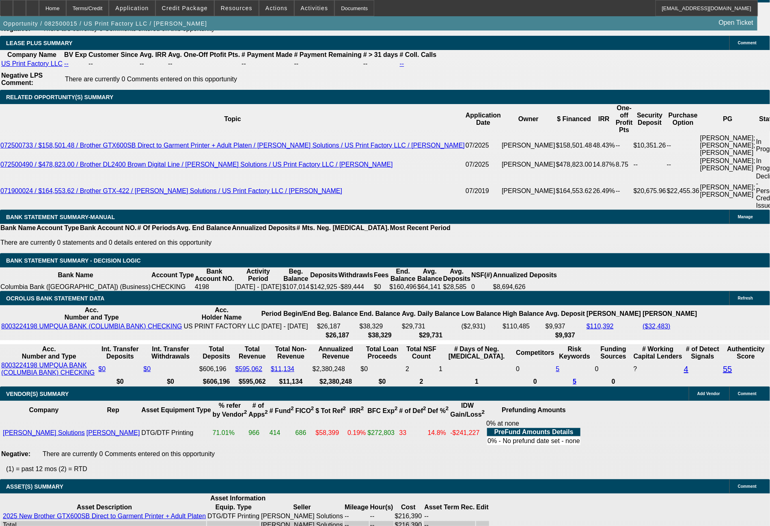
scroll to position [1448, 0]
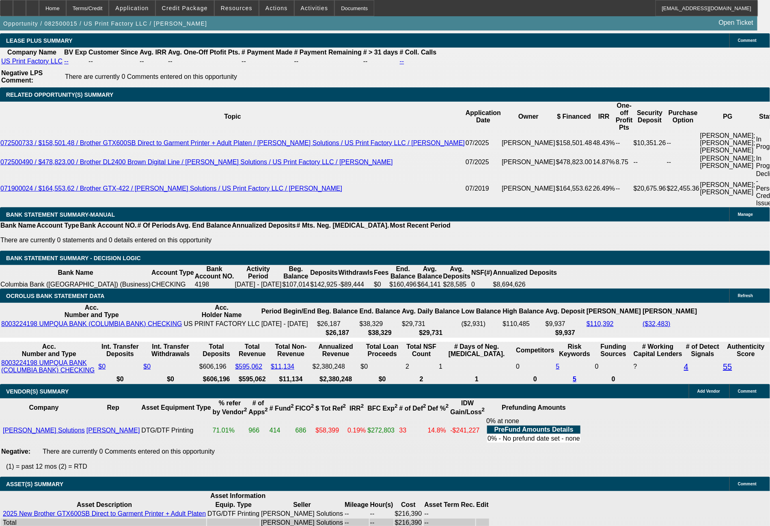
drag, startPoint x: 221, startPoint y: 272, endPoint x: 273, endPoint y: 276, distance: 52.5
type input "3"
type input "$6.00"
type input "UNKNOWN"
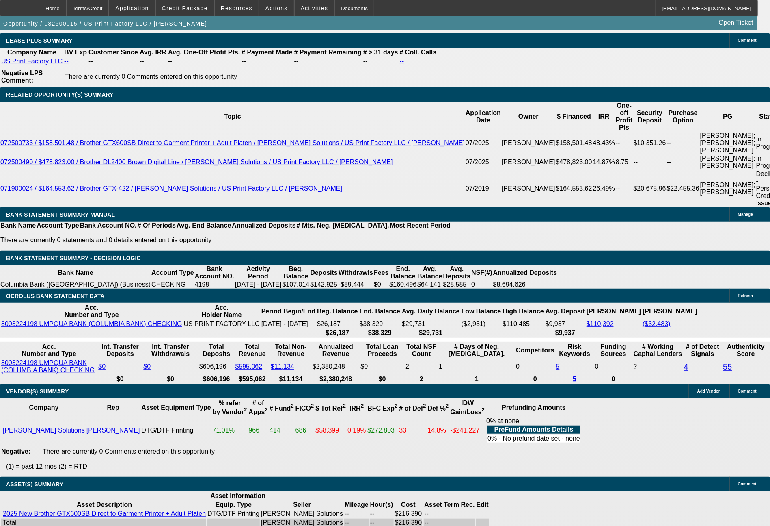
type input "3750"
type input "20.6"
type input "$7,500.00"
type input "37"
type input "$74.00"
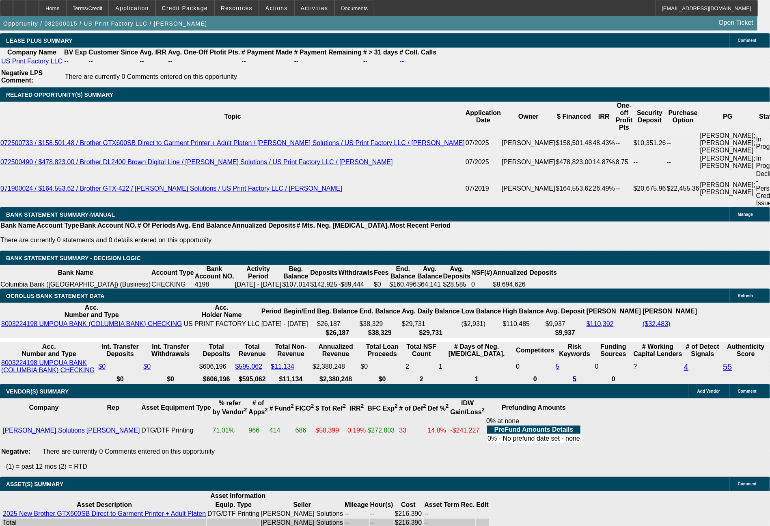
type input "3600"
type input "17.7"
type input "$7,200.00"
type input "$3,600.00"
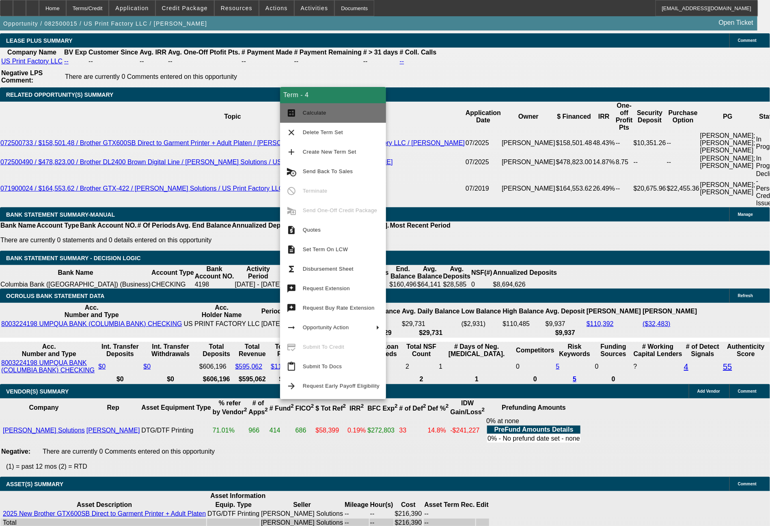
click at [337, 113] on span "Calculate" at bounding box center [341, 113] width 77 height 10
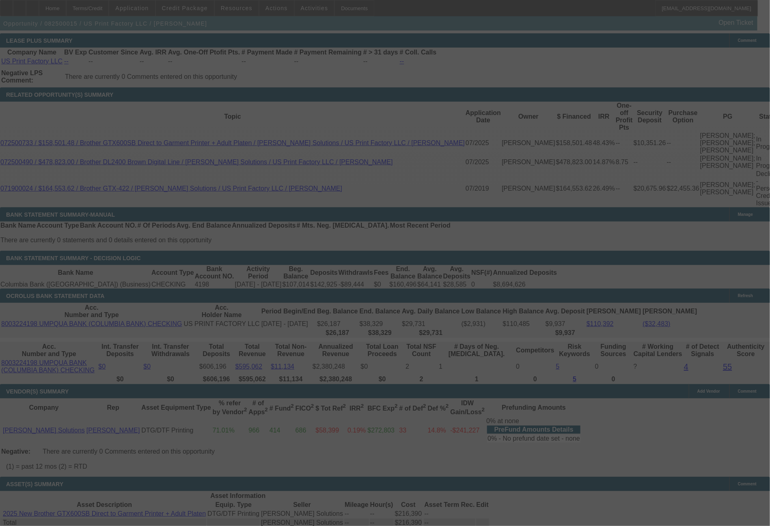
select select "0"
select select "2"
select select "0"
select select "6"
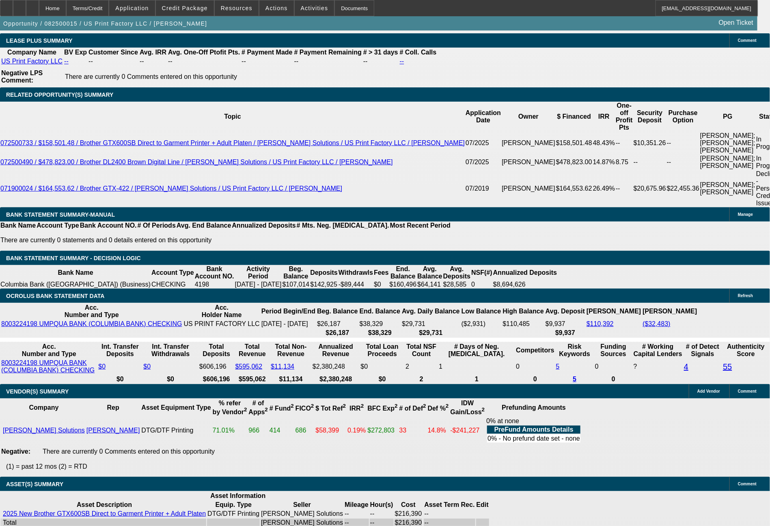
drag, startPoint x: 221, startPoint y: 269, endPoint x: 284, endPoint y: 275, distance: 63.6
type input "3"
type input "$6.00"
type input "UNKNOWN"
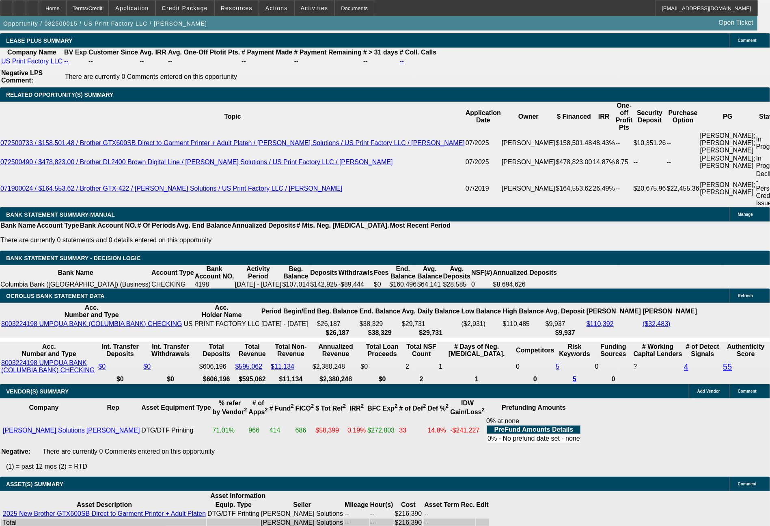
type input "3596"
type input "17.6"
type input "$7,192.00"
type input "3596.41"
type input "$7,192.82"
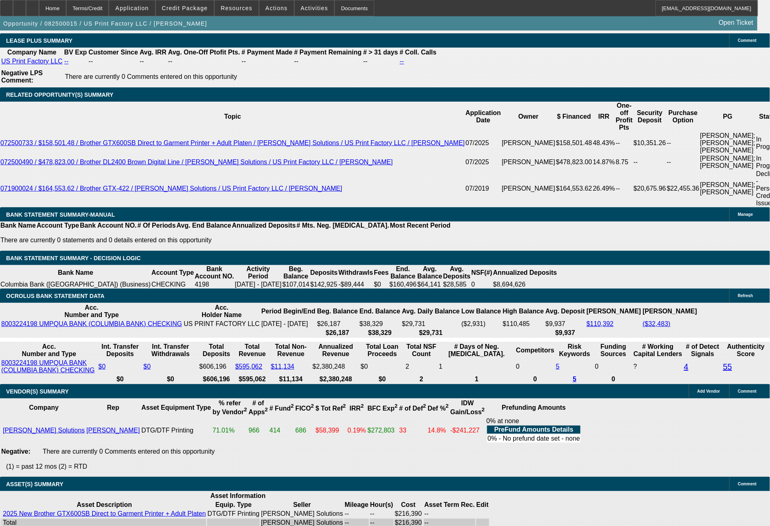
type input "$3,596.41"
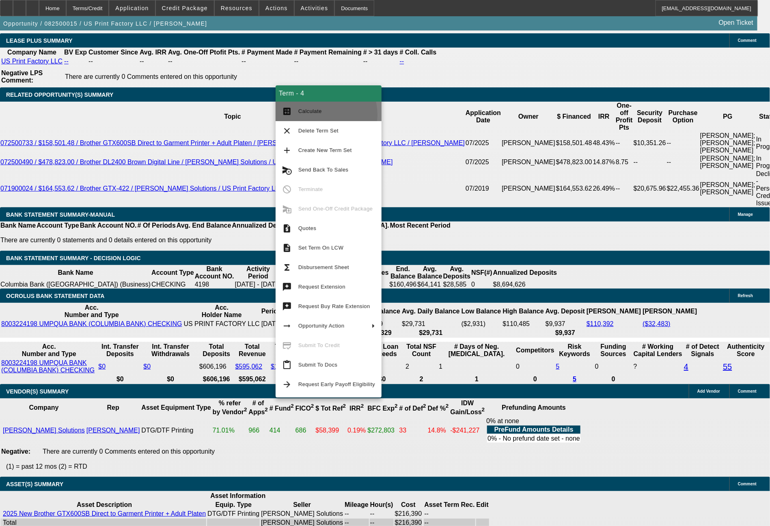
click at [316, 115] on span "Calculate" at bounding box center [336, 111] width 77 height 10
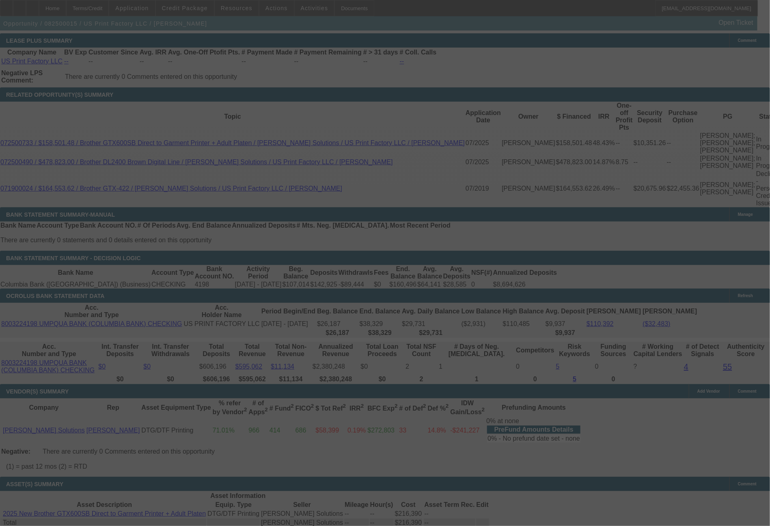
select select "0"
select select "2"
select select "0"
select select "6"
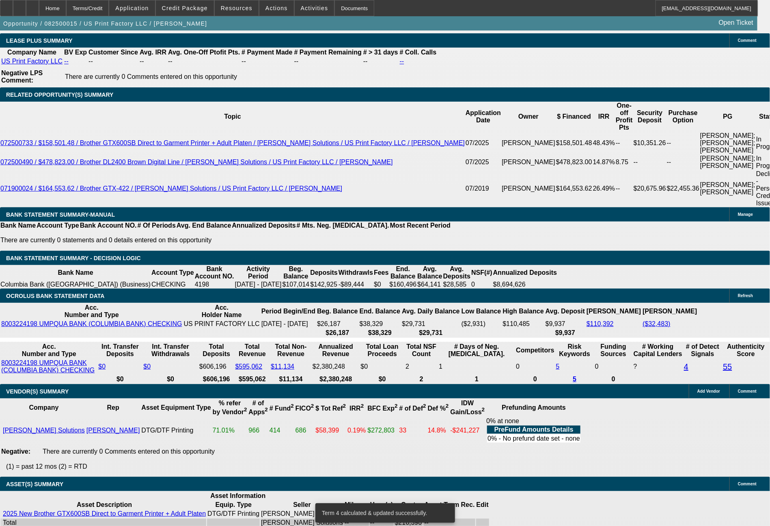
drag, startPoint x: 116, startPoint y: 263, endPoint x: 167, endPoint y: 263, distance: 51.2
drag, startPoint x: 123, startPoint y: 269, endPoint x: 160, endPoint y: 272, distance: 36.2
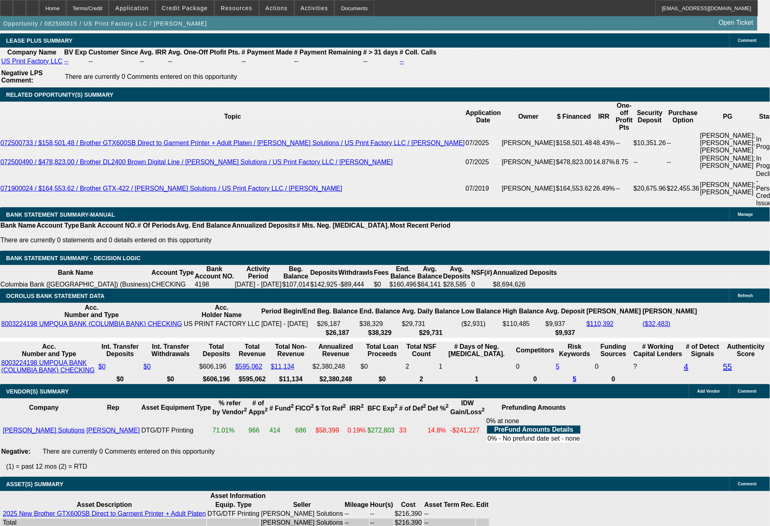
type input "37"
type input "$37.00"
type input "UNKNOWN"
type input "3700"
type input "19.6"
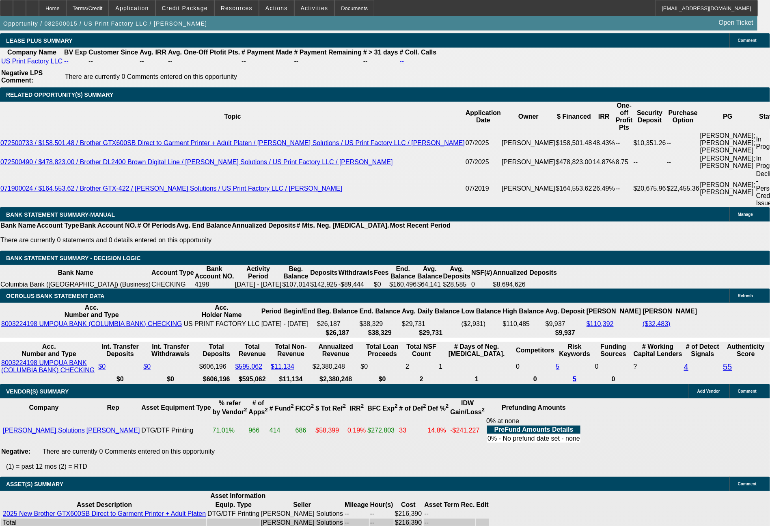
type input "$3,700.00"
type input "37"
type input "$370.00"
type input "3600"
type input "17.7"
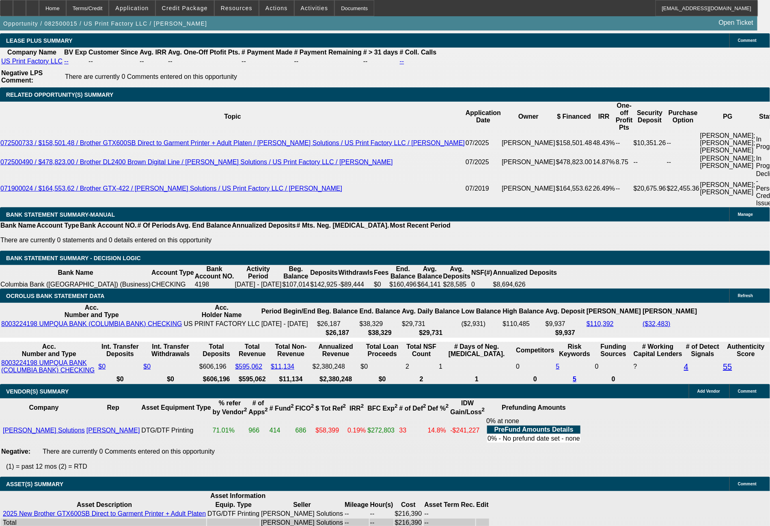
type input "$3,600.00"
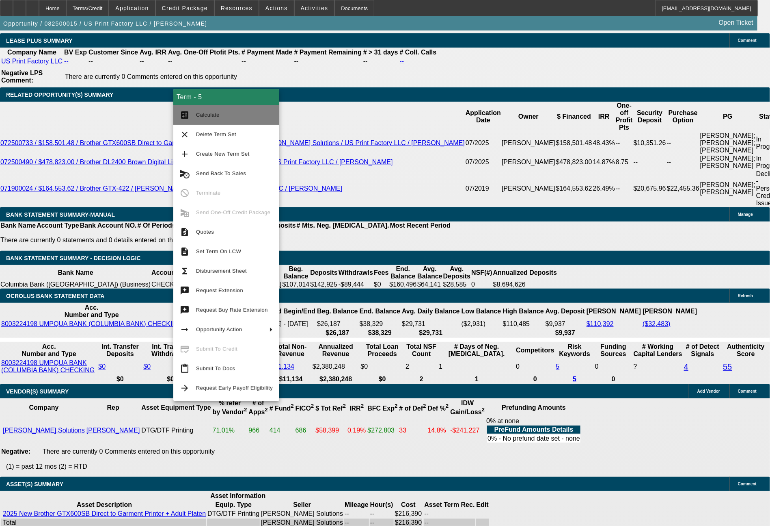
click at [222, 117] on span "Calculate" at bounding box center [234, 115] width 77 height 10
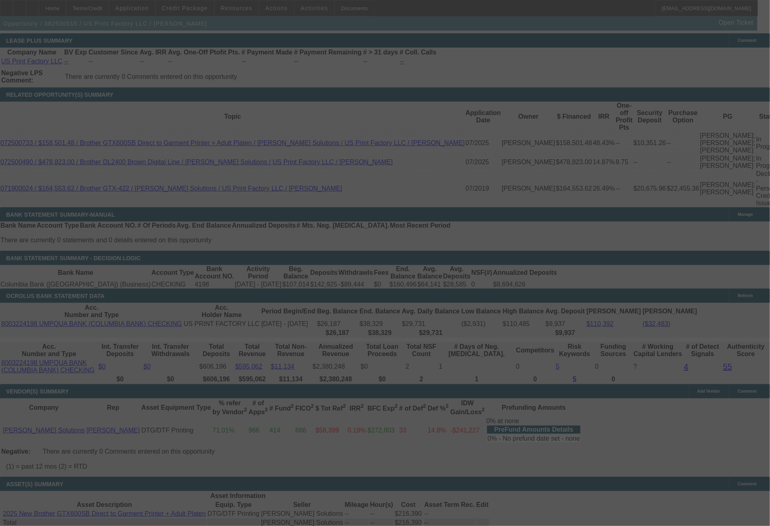
select select "0"
select select "2"
select select "0"
select select "6"
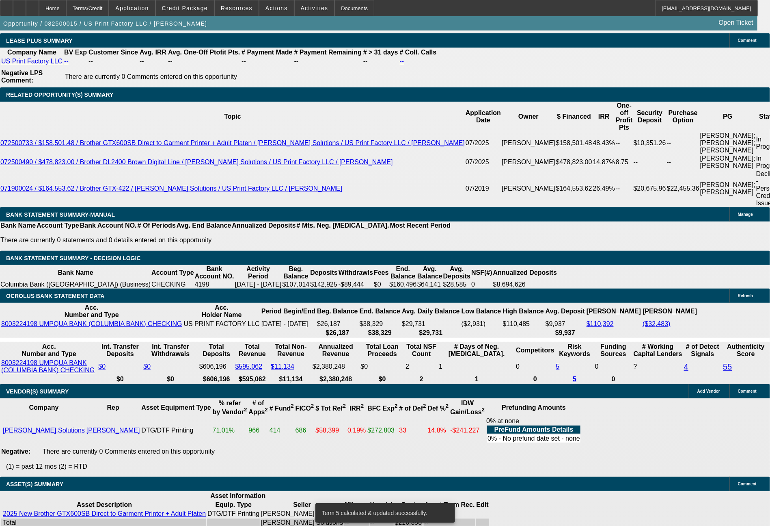
drag, startPoint x: 118, startPoint y: 268, endPoint x: 156, endPoint y: 272, distance: 37.9
type input "3"
type input "$3.00"
type input "UNKNOWN"
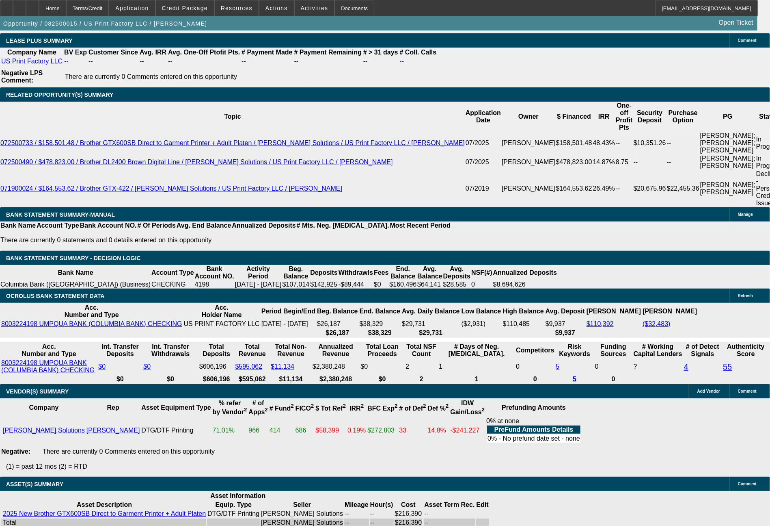
type input "3641"
type input "$3,641.00"
type input "18.5"
type input "364174"
type input "$364,174.00"
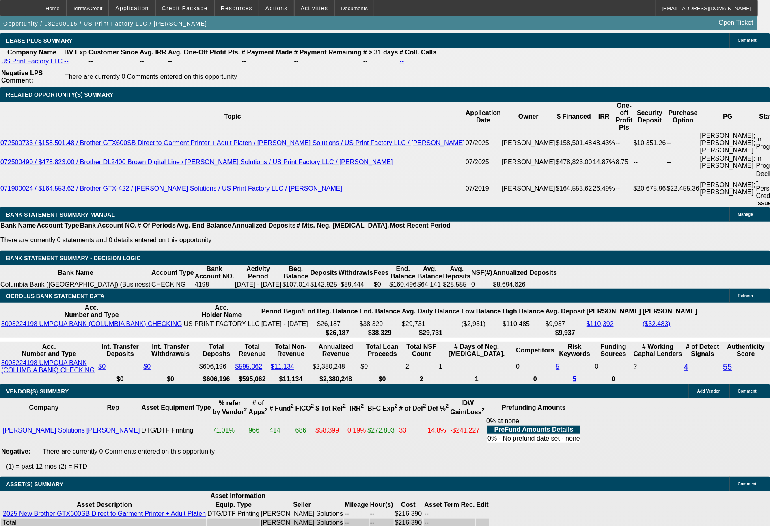
type input "431.9"
type input "3641"
type input "$3,641.00"
type input "431.9"
type input "364"
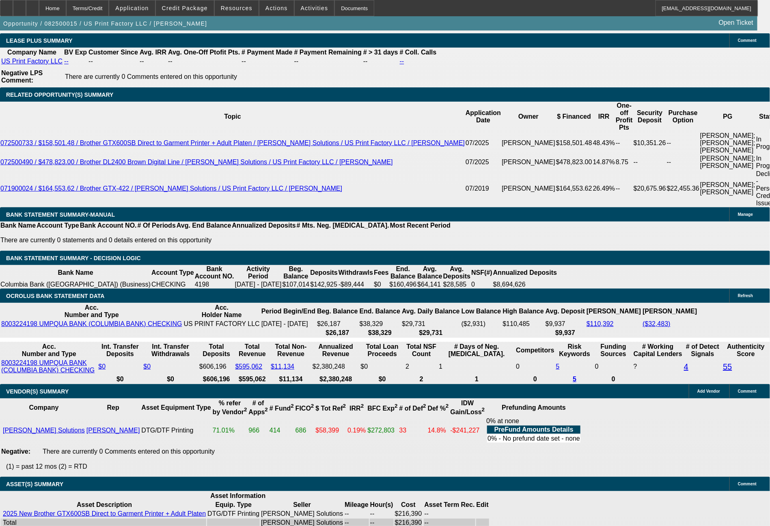
type input "18.5"
type input "$364.00"
type input "$364.74"
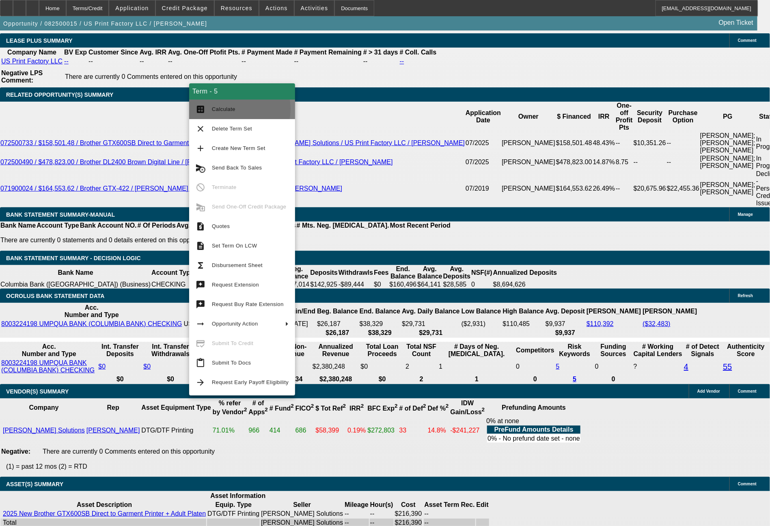
click at [226, 109] on span "Calculate" at bounding box center [224, 109] width 24 height 6
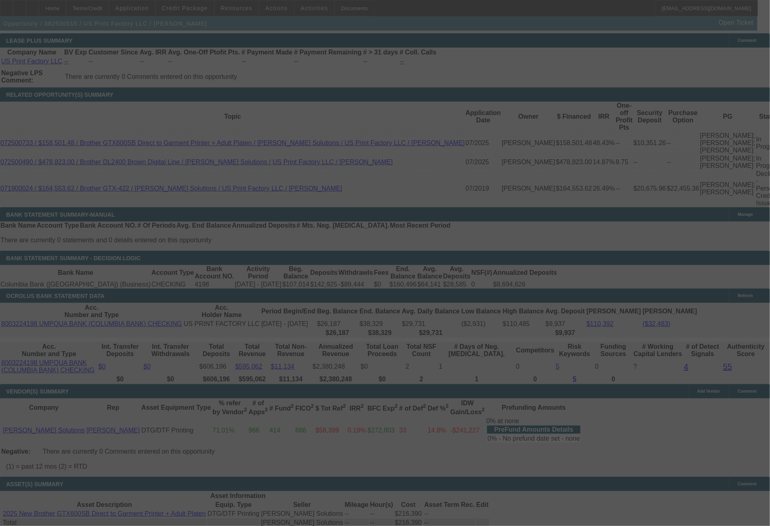
select select "0"
select select "2"
select select "0"
select select "6"
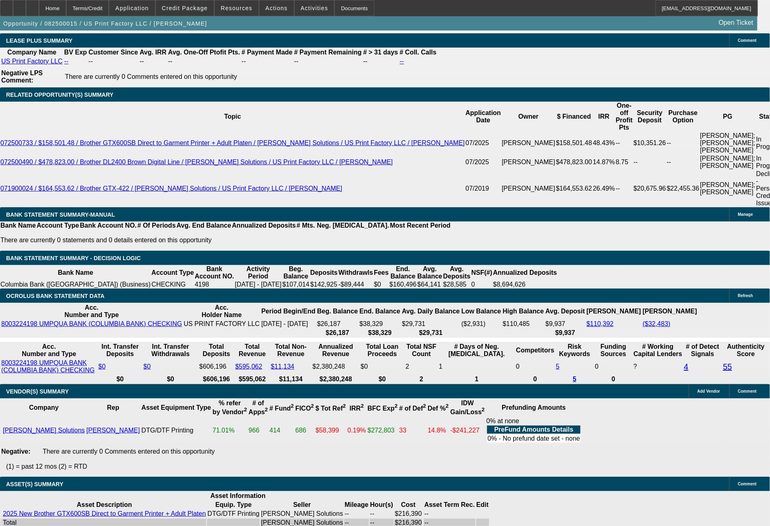
drag, startPoint x: 127, startPoint y: 267, endPoint x: 162, endPoint y: 275, distance: 36.5
type input "3641."
type input "18.5"
type input "$3,641.00"
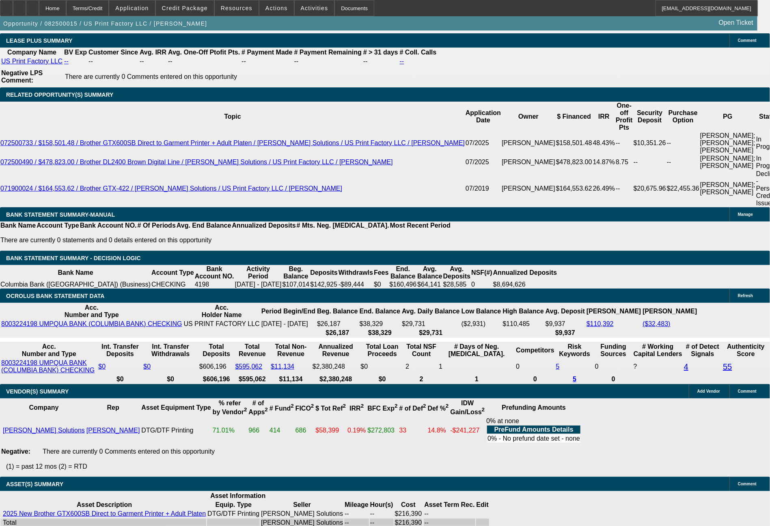
type input "3641.74"
type input "$3,641.74"
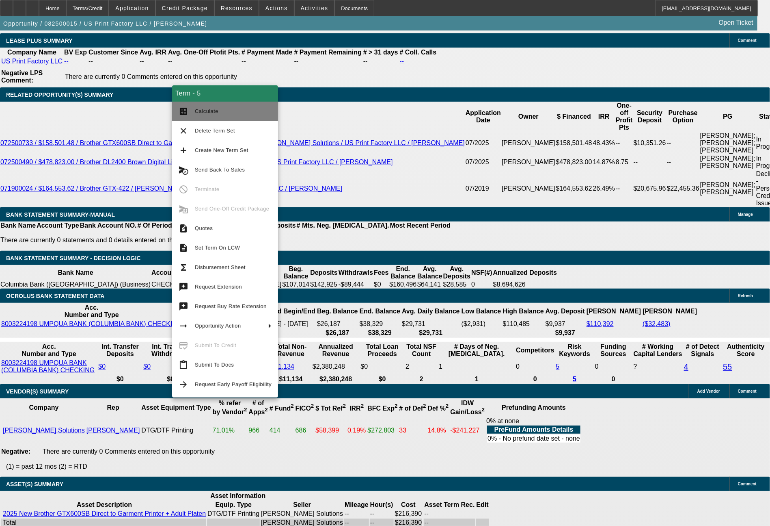
click at [218, 107] on span "Calculate" at bounding box center [233, 111] width 77 height 10
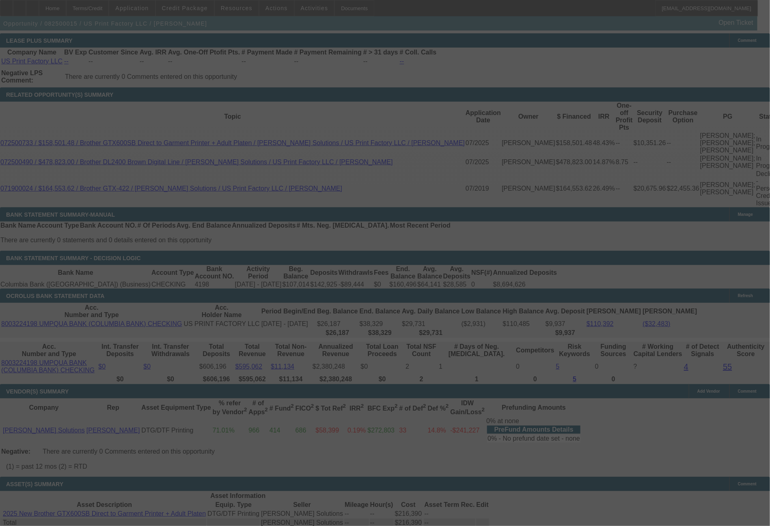
select select "0"
select select "2"
select select "0"
select select "6"
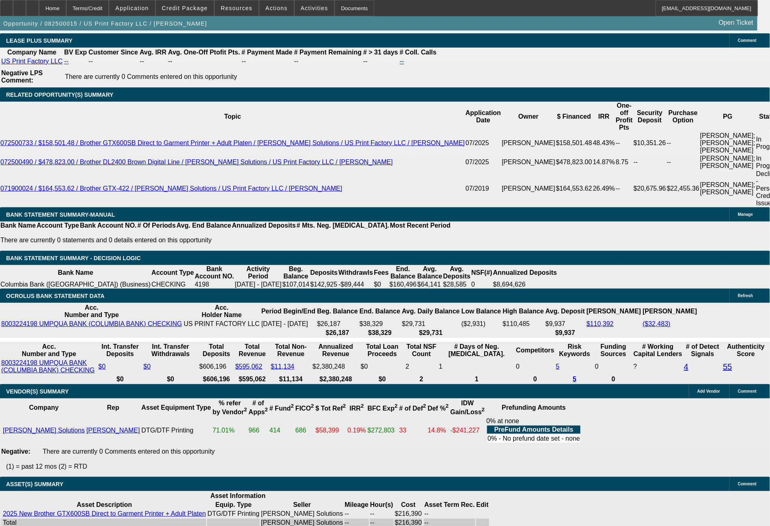
drag, startPoint x: 225, startPoint y: 268, endPoint x: 253, endPoint y: 271, distance: 29.0
type input "3"
type input "$6.00"
type input "UNKNOWN"
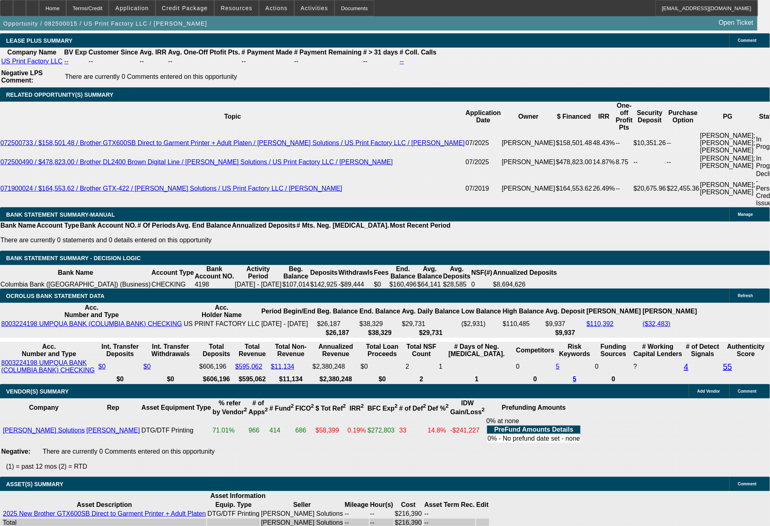
type input "3596"
type input "17.6"
type input "$7,192.00"
type input "3596.31"
type input "$7,192.62"
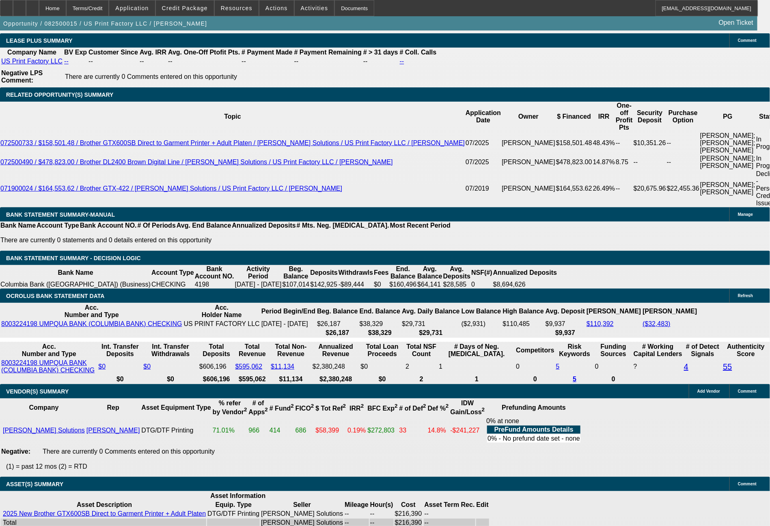
type input "$3,596.31"
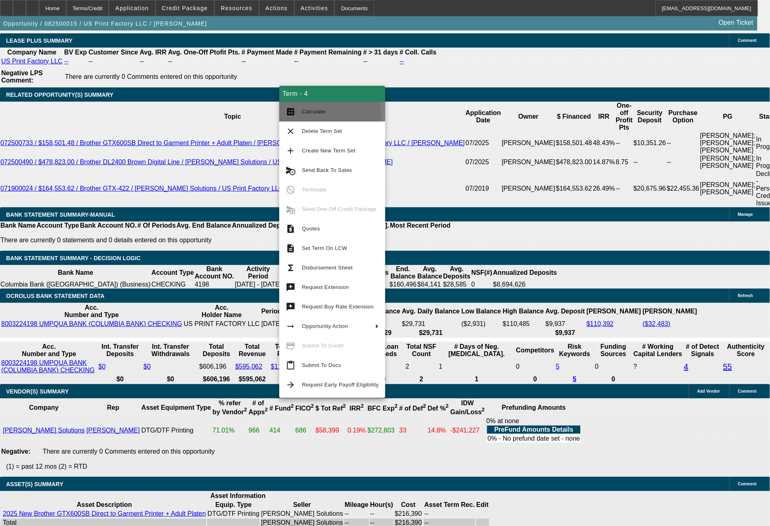
click at [320, 115] on span "Calculate" at bounding box center [314, 111] width 24 height 6
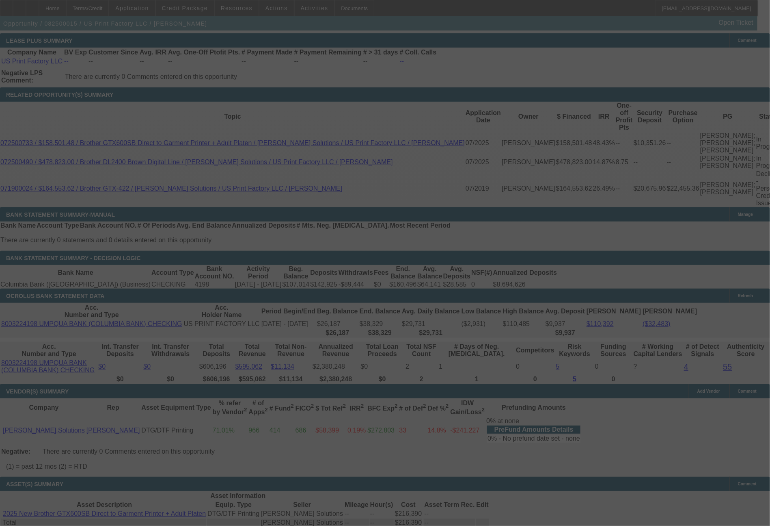
select select "0"
select select "2"
select select "0"
select select "6"
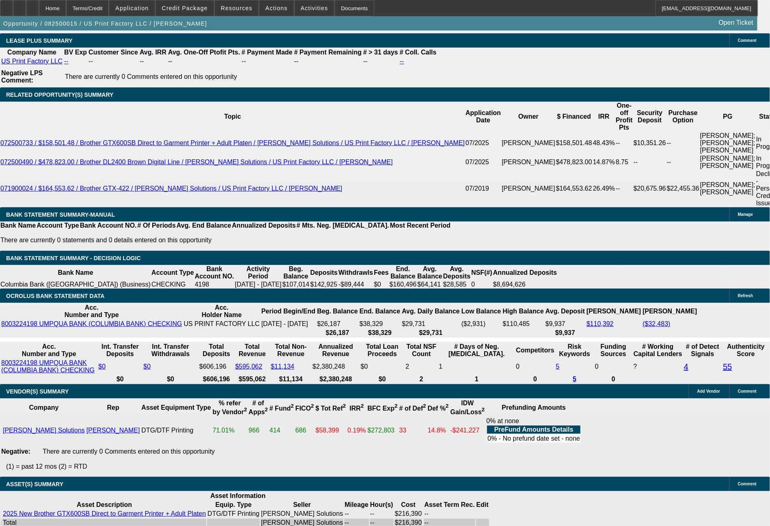
drag, startPoint x: 222, startPoint y: 265, endPoint x: 265, endPoint y: 266, distance: 43.1
type input "35"
type input "$70.00"
type input "UNKNOWN"
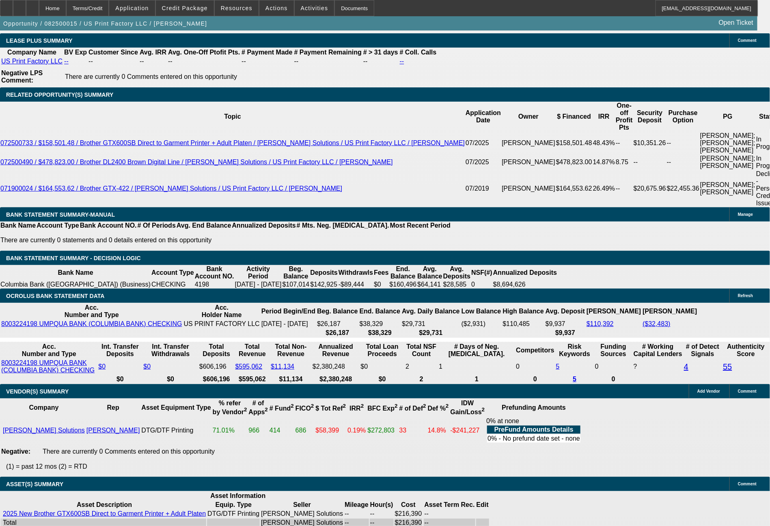
type input "3596"
type input "17.6"
type input "$7,192.00"
type input "3596.7"
type input "$7,193.40"
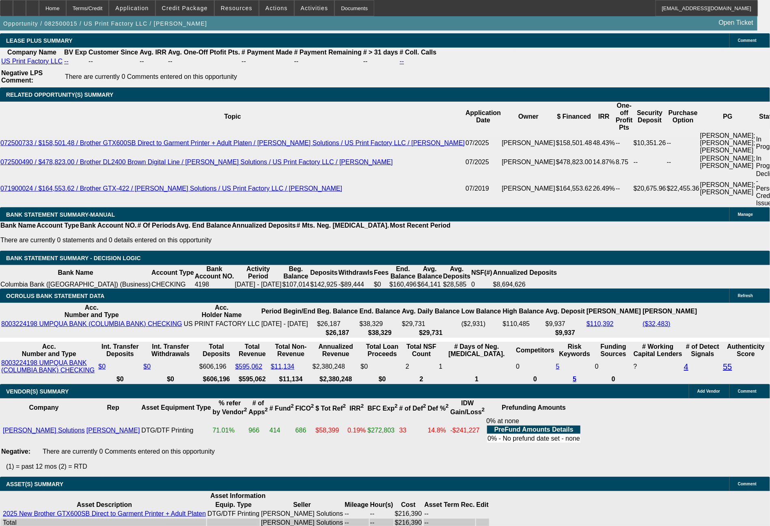
type input "3596.74"
type input "$7,193.48"
type input "$3,596.74"
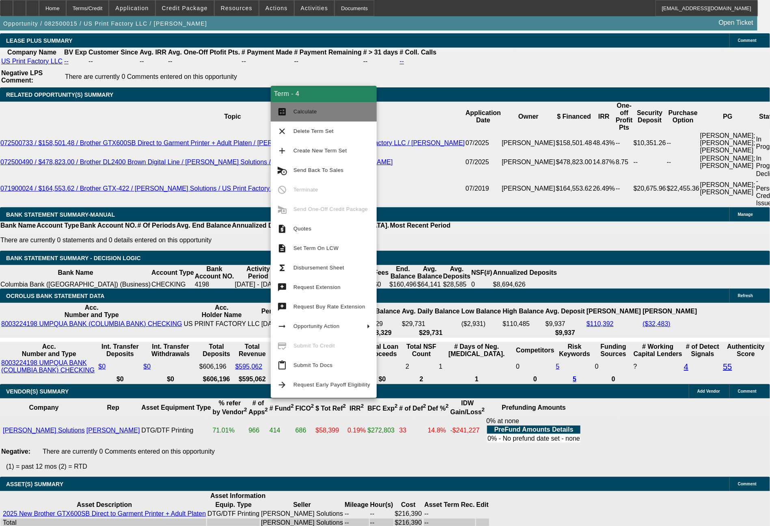
click at [324, 116] on span "Calculate" at bounding box center [332, 112] width 77 height 10
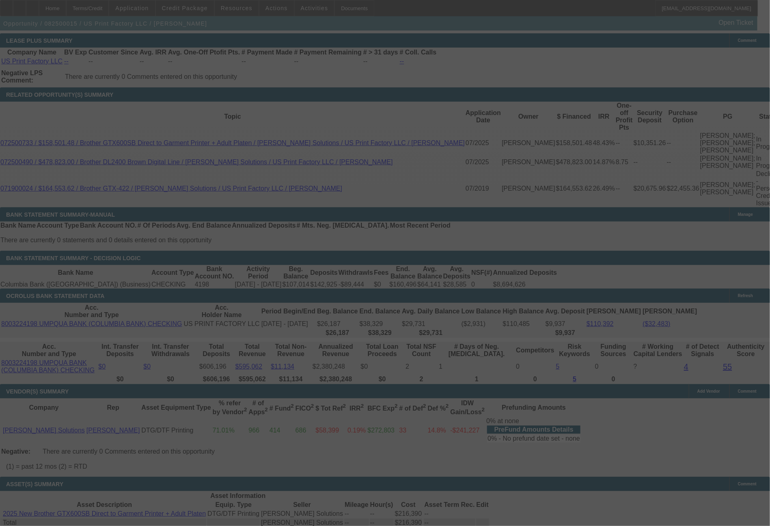
select select "0"
select select "2"
select select "0"
select select "6"
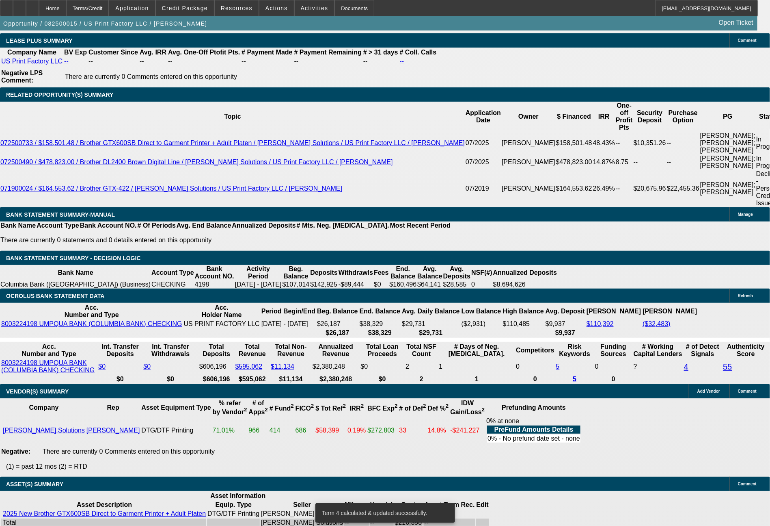
drag, startPoint x: 123, startPoint y: 269, endPoint x: 161, endPoint y: 271, distance: 37.8
type input "36"
type input "$36.00"
type input "UNKNOWN"
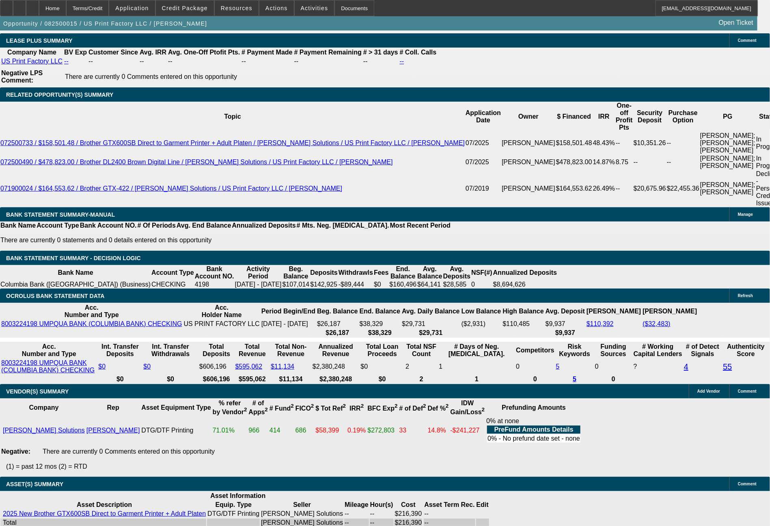
type input "3643"
type input "$3,643.00"
type input "18.5"
type input "3643.2"
type input "$3,643.20"
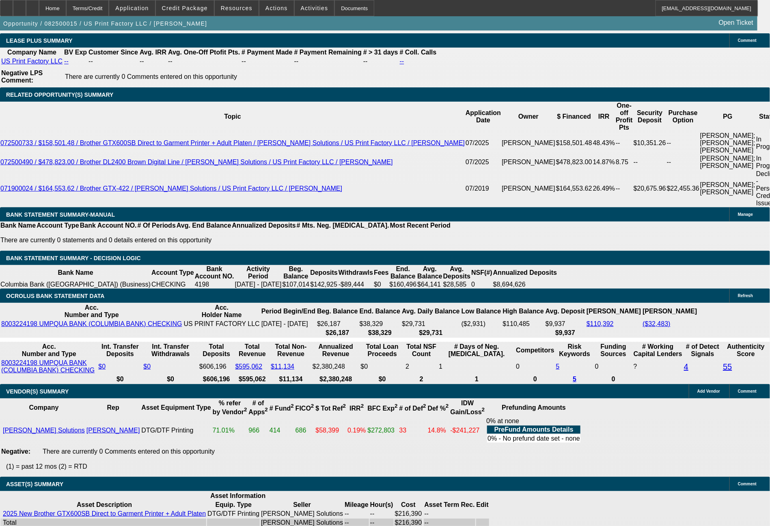
type input "3643.27"
type input "$3,643.27"
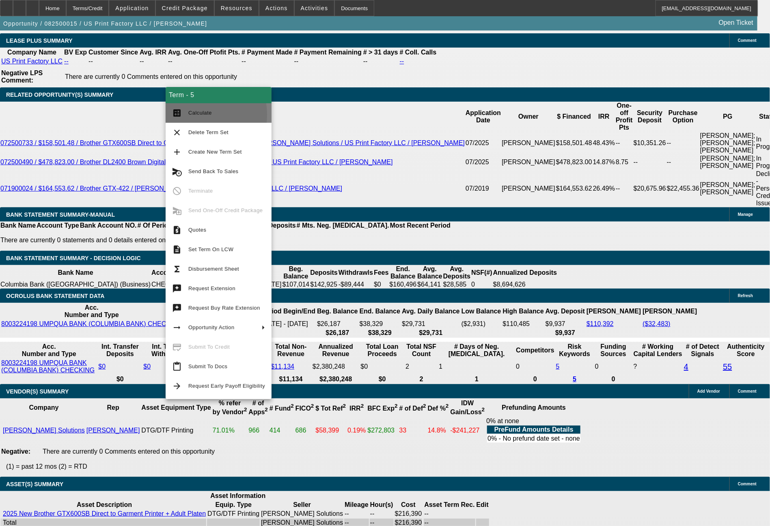
click at [188, 115] on span "Calculate" at bounding box center [200, 113] width 24 height 6
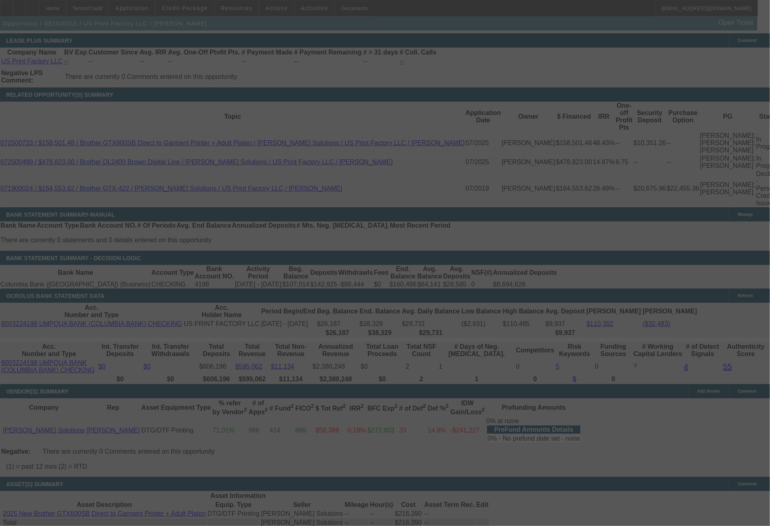
select select "0"
select select "2"
select select "0"
select select "6"
